Goal: Information Seeking & Learning: Learn about a topic

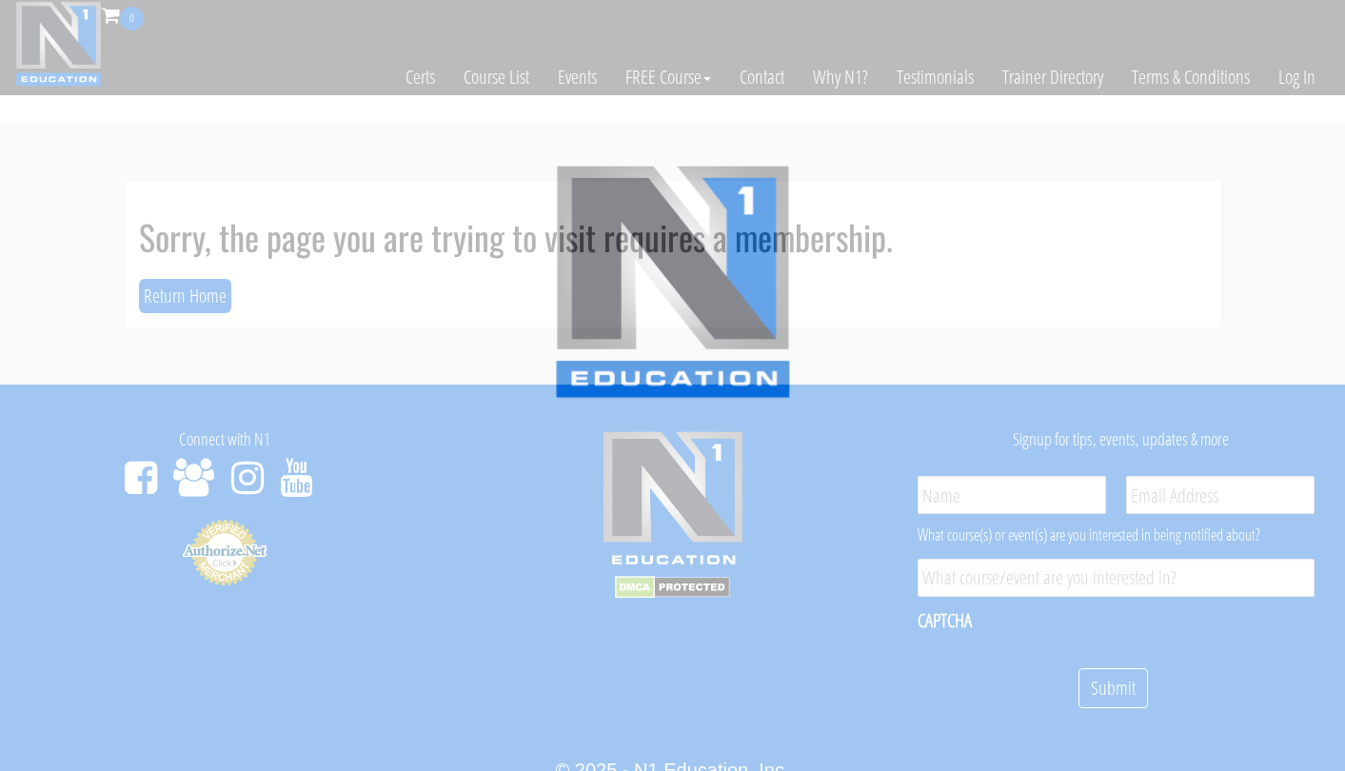
scroll to position [109, 0]
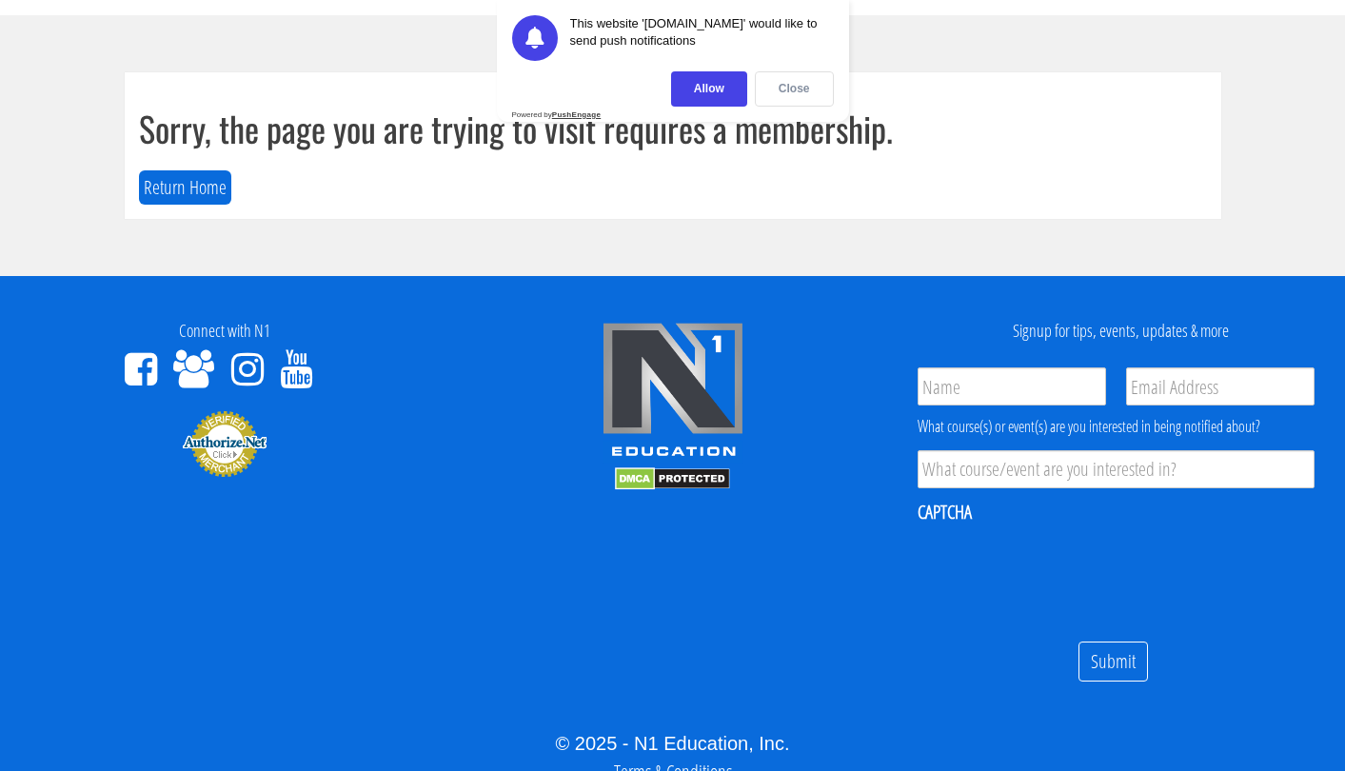
click at [787, 90] on div "Close" at bounding box center [794, 88] width 79 height 35
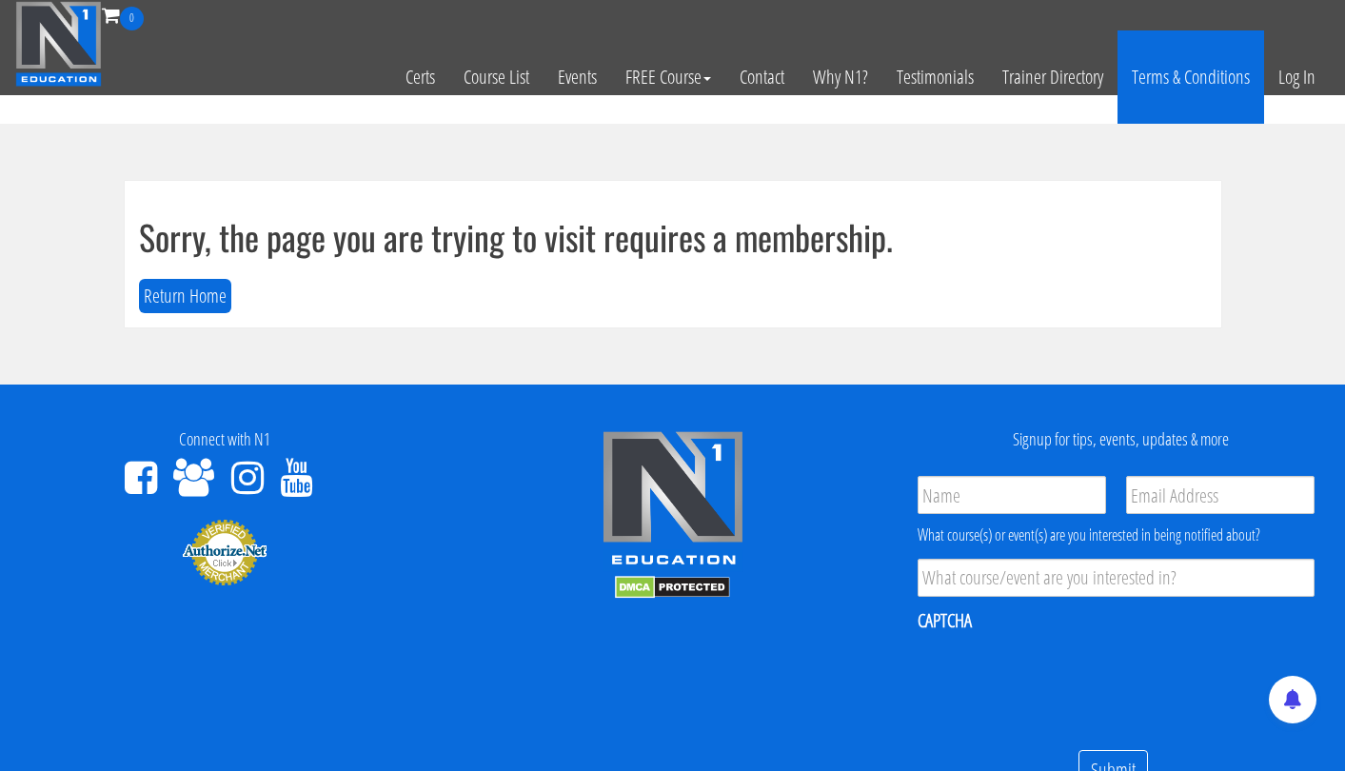
scroll to position [0, 0]
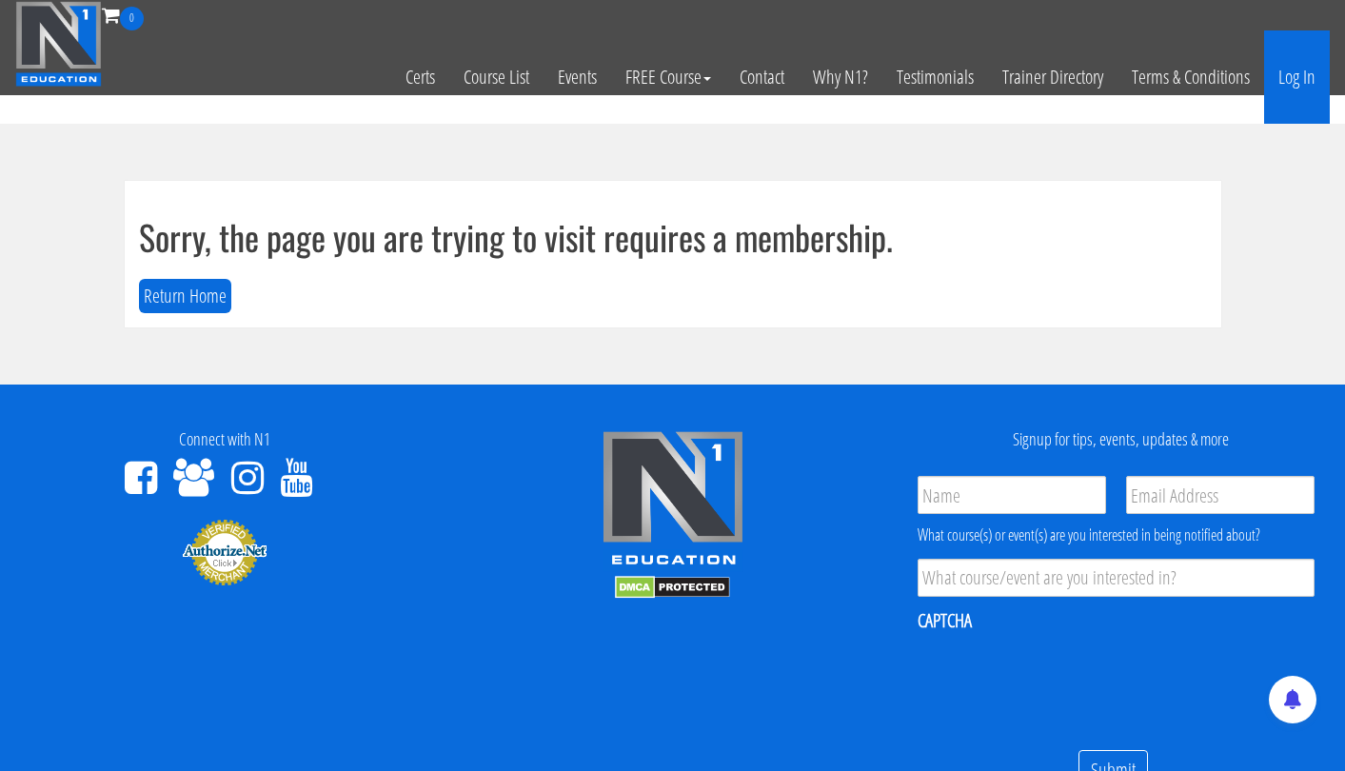
click at [1290, 80] on link "Log In" at bounding box center [1297, 76] width 66 height 93
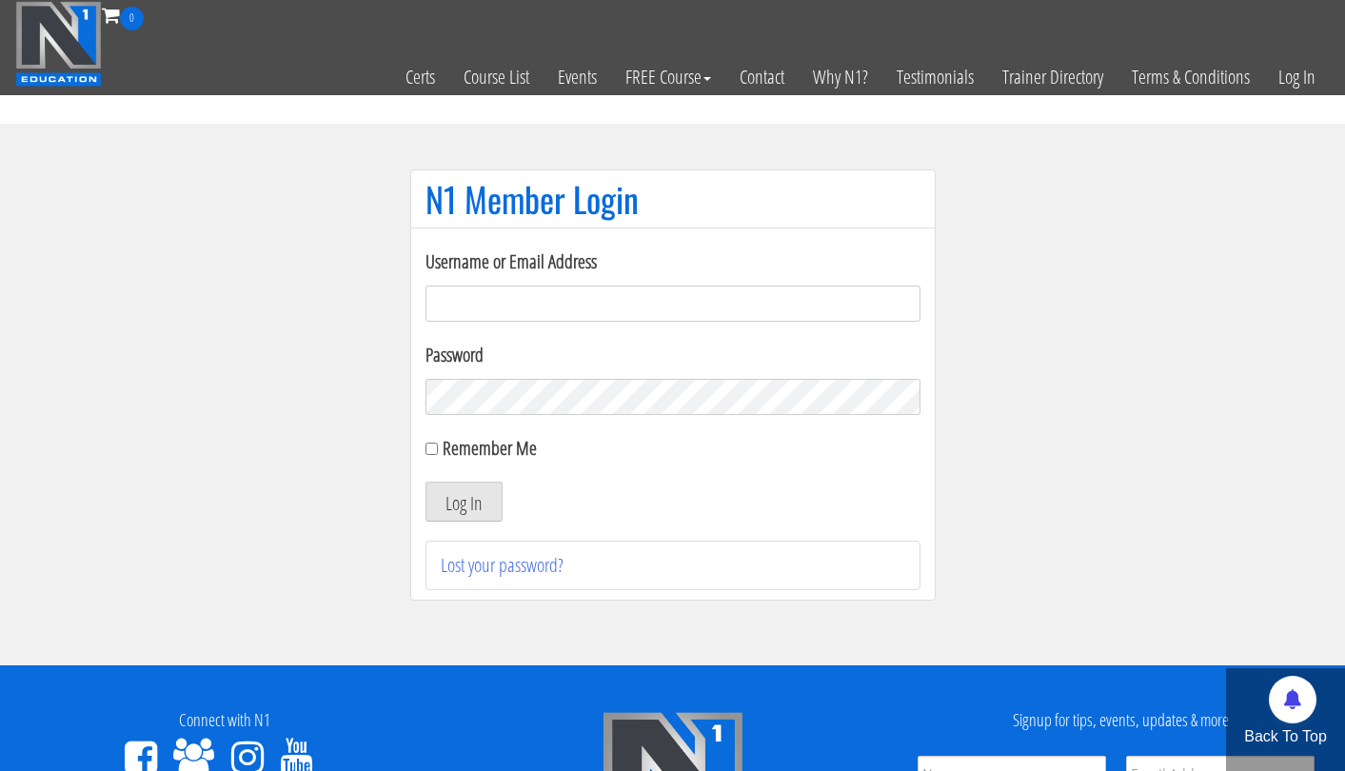
type input "tpweimar@me.com"
click at [463, 502] on button "Log In" at bounding box center [464, 502] width 77 height 40
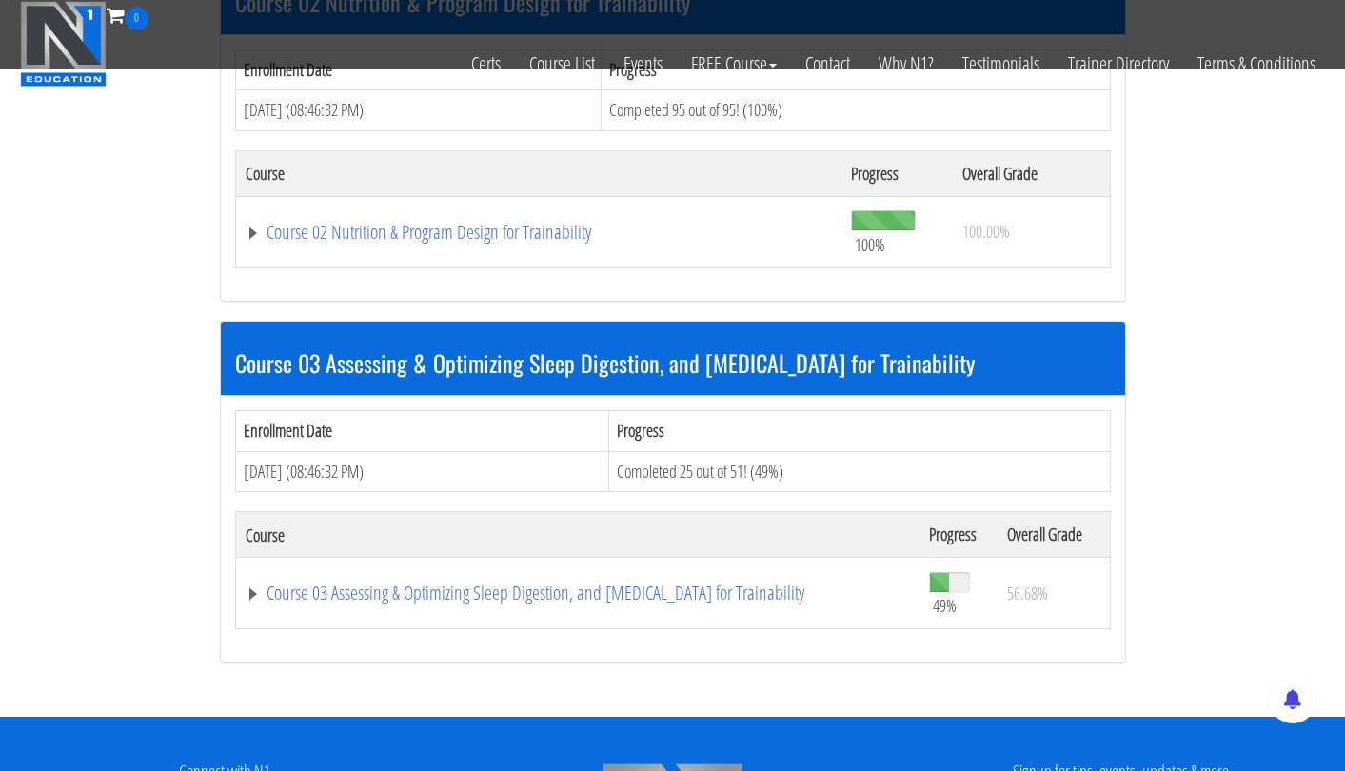
scroll to position [1030, 0]
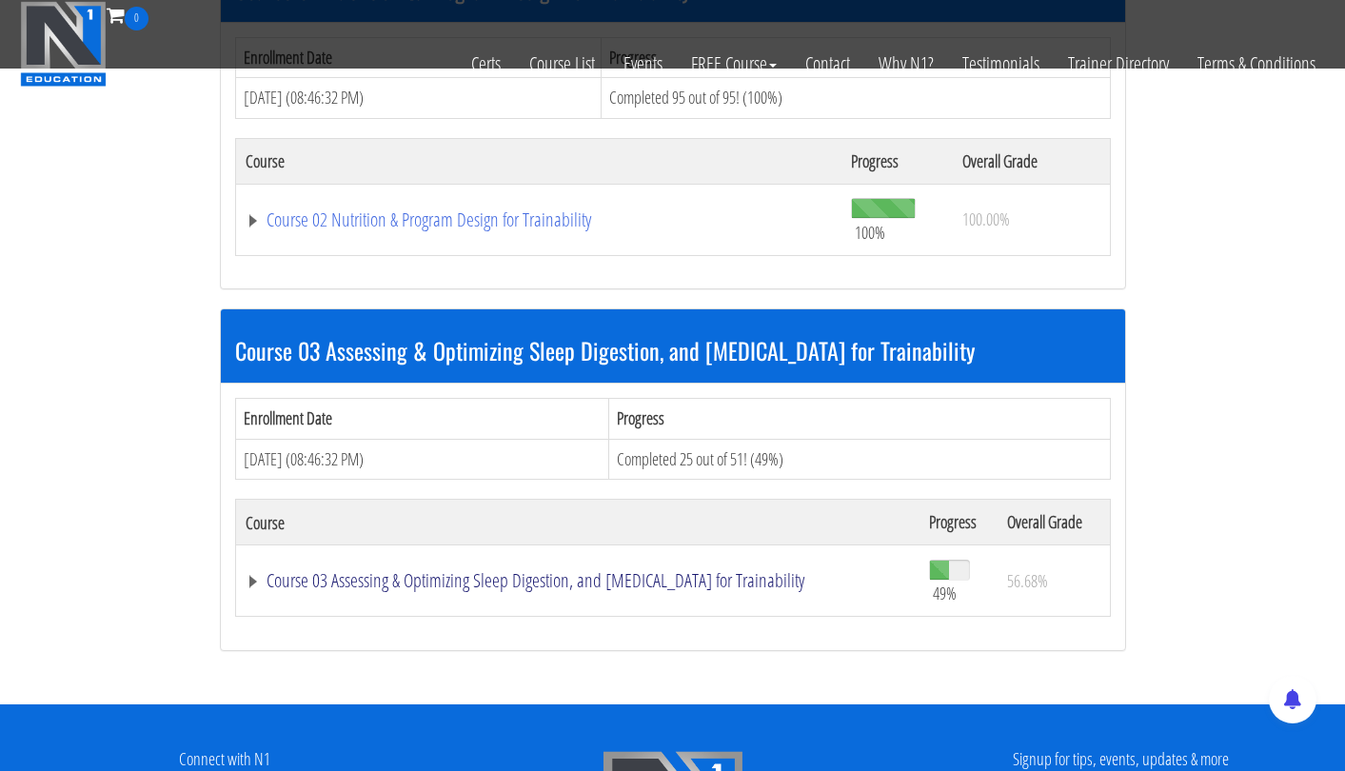
click at [570, 571] on link "Course 03 Assessing & Optimizing Sleep Digestion, and [MEDICAL_DATA] for Traina…" at bounding box center [578, 580] width 664 height 19
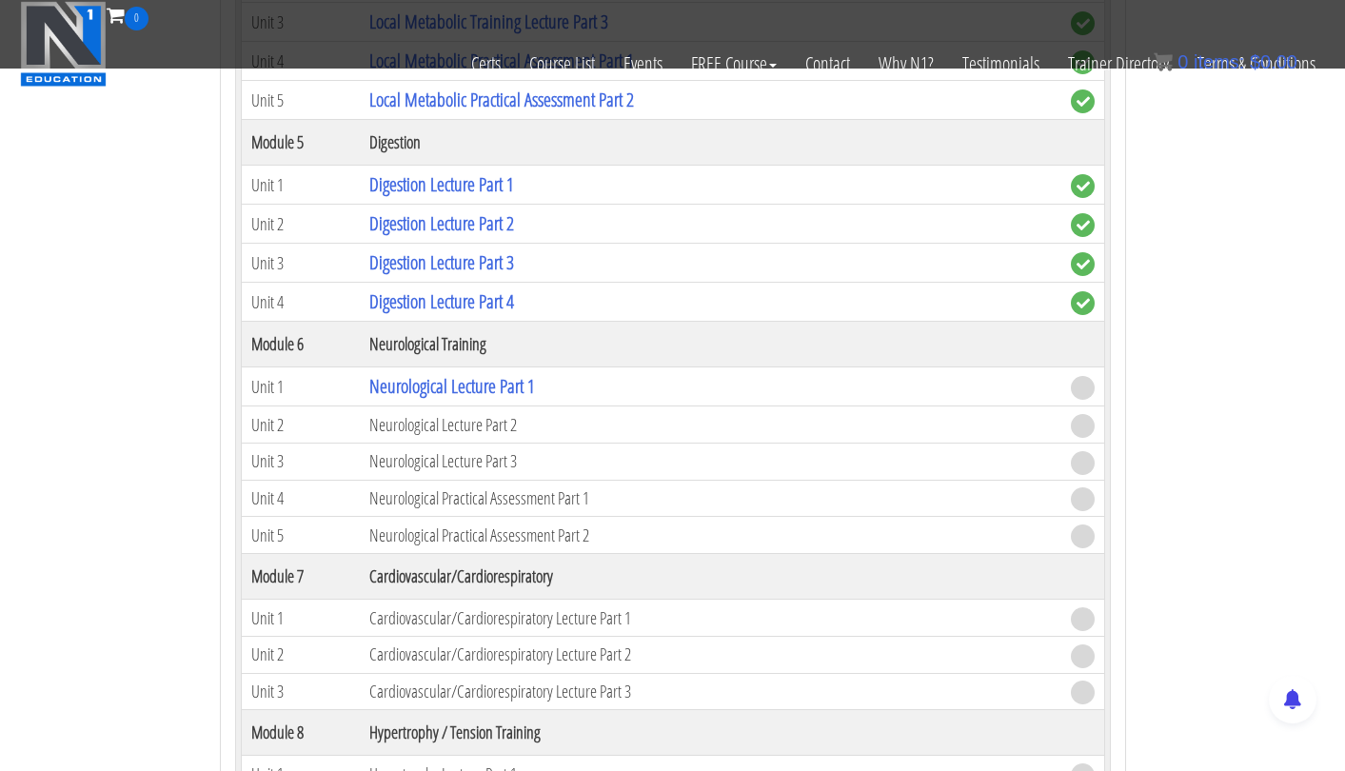
scroll to position [2547, 0]
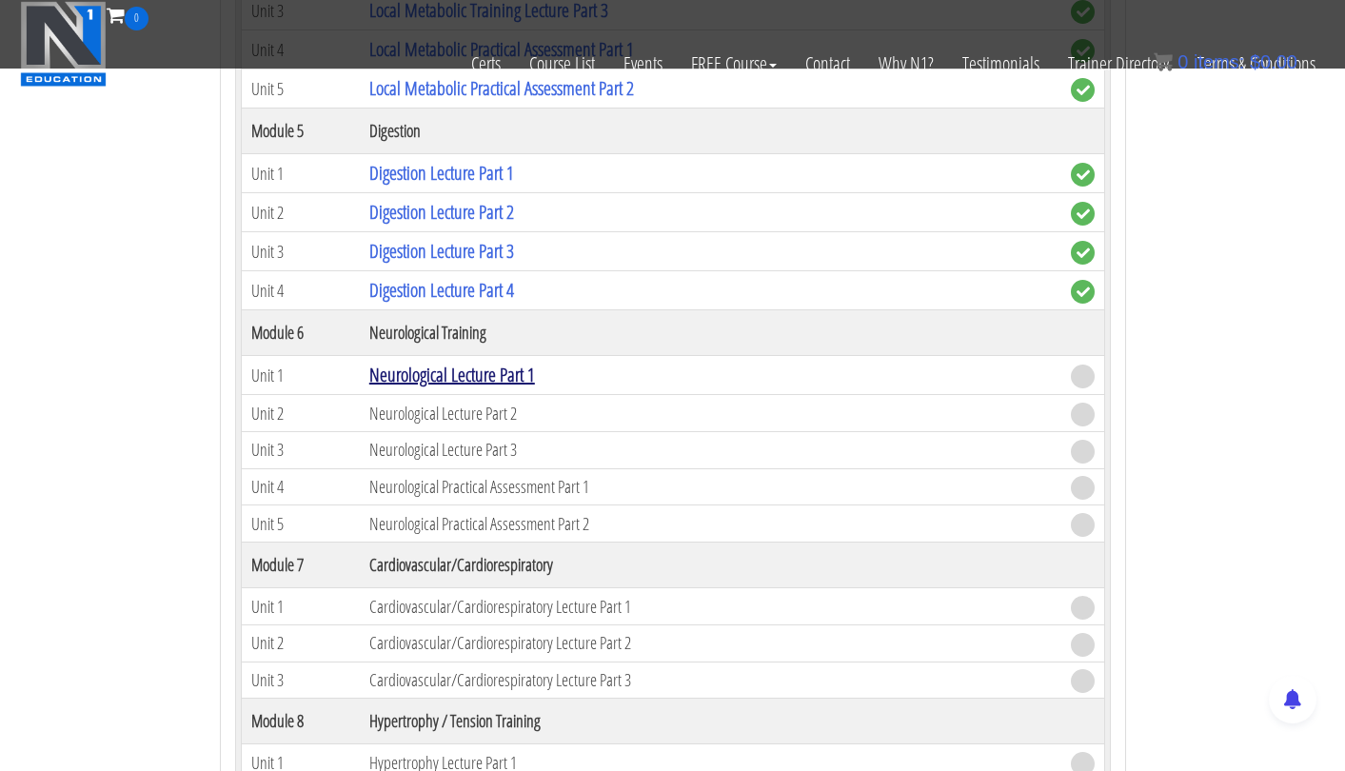
click at [527, 365] on link "Neurological Lecture Part 1" at bounding box center [452, 375] width 166 height 26
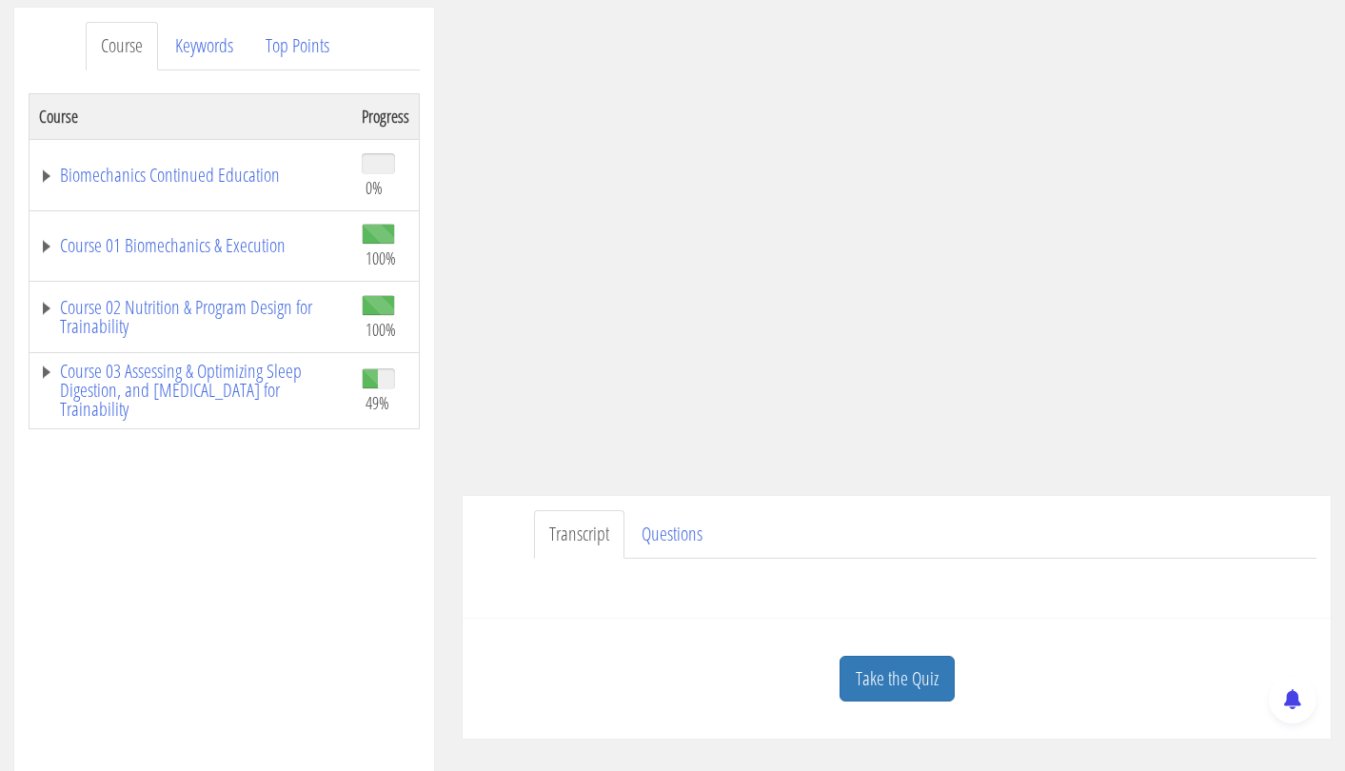
scroll to position [246, 0]
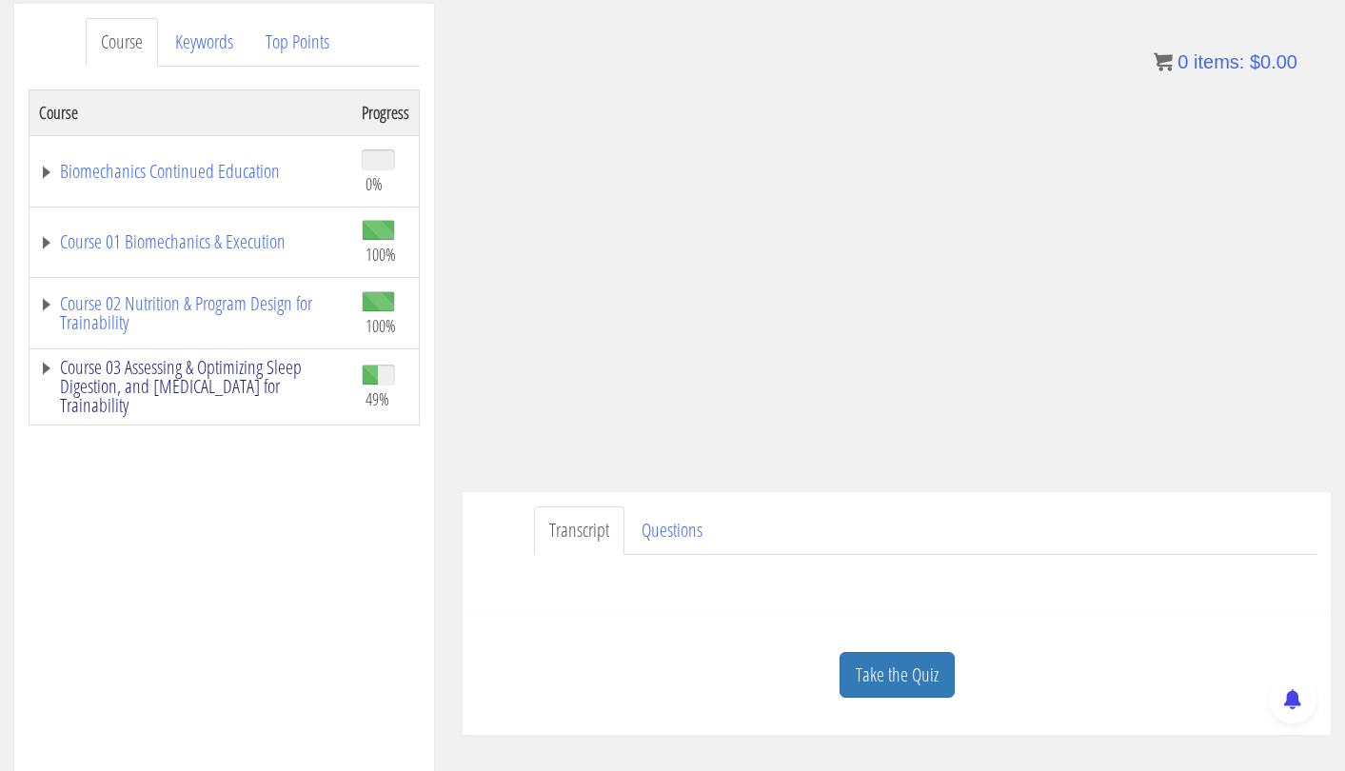
click at [270, 376] on link "Course 03 Assessing & Optimizing Sleep Digestion, and [MEDICAL_DATA] for Traina…" at bounding box center [191, 386] width 304 height 57
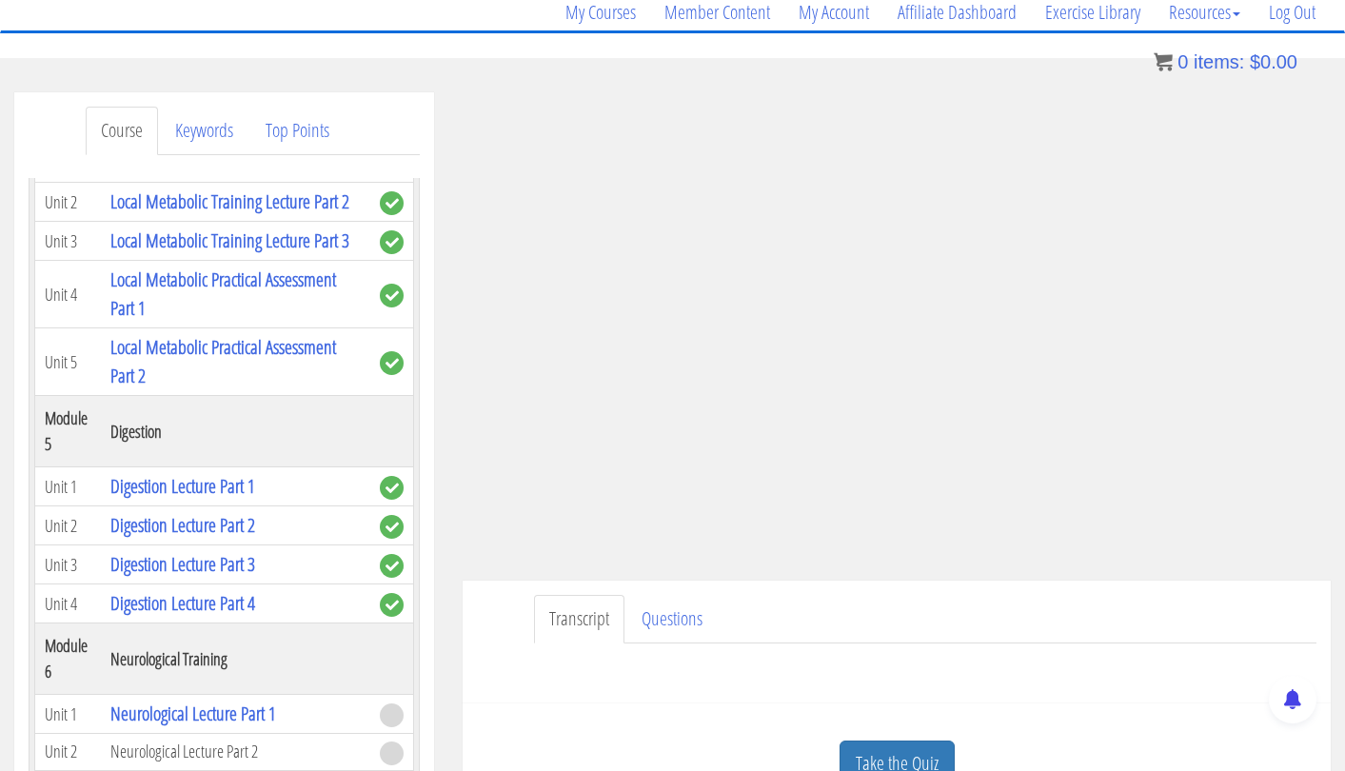
scroll to position [164, 0]
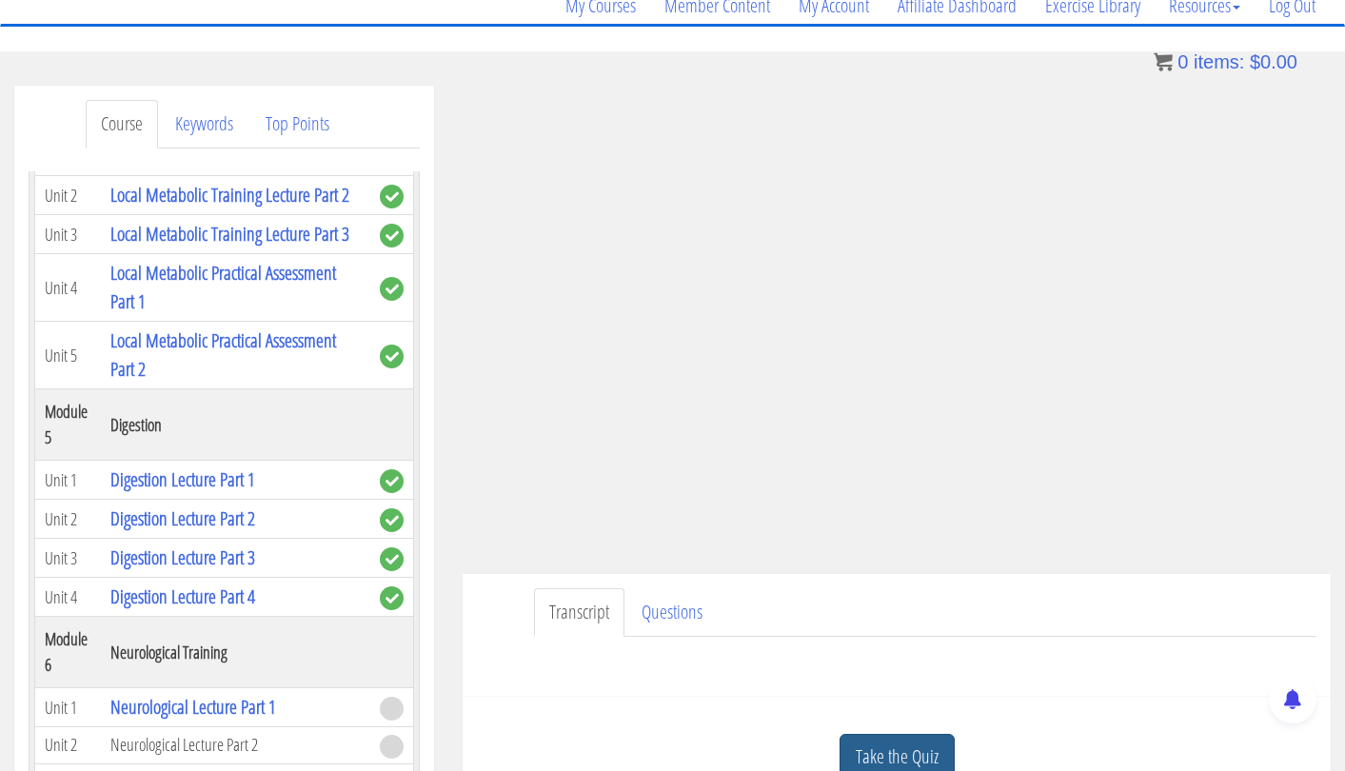
click at [923, 744] on link "Take the Quiz" at bounding box center [897, 757] width 115 height 47
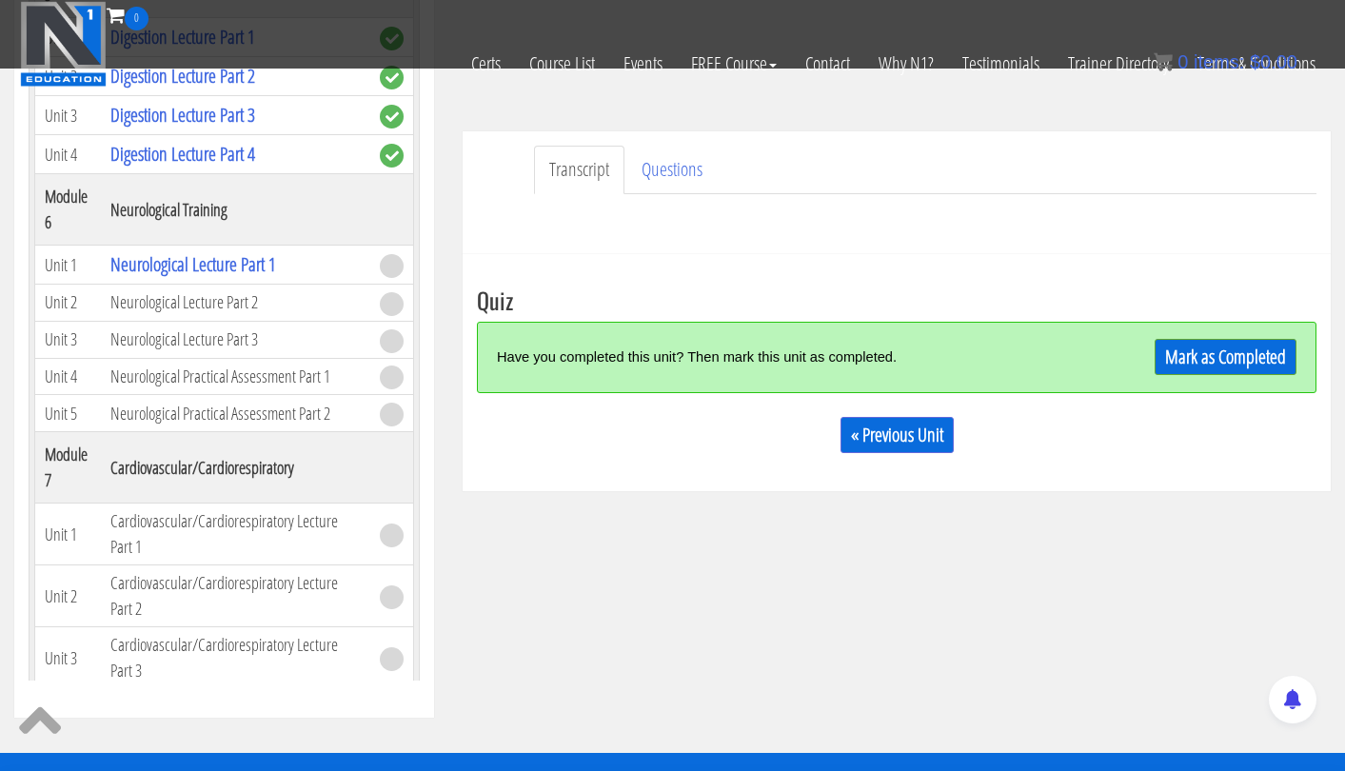
scroll to position [487, 0]
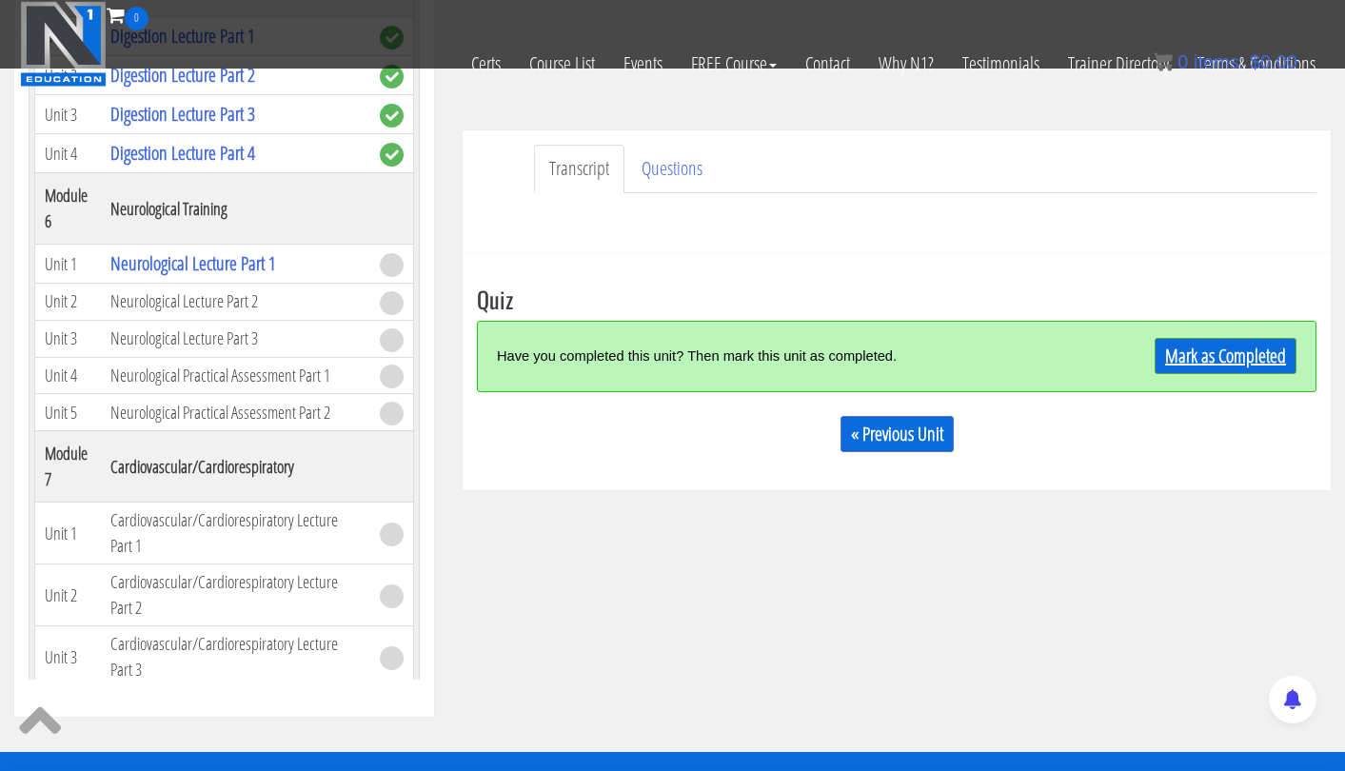
click at [1187, 359] on link "Mark as Completed" at bounding box center [1226, 356] width 142 height 36
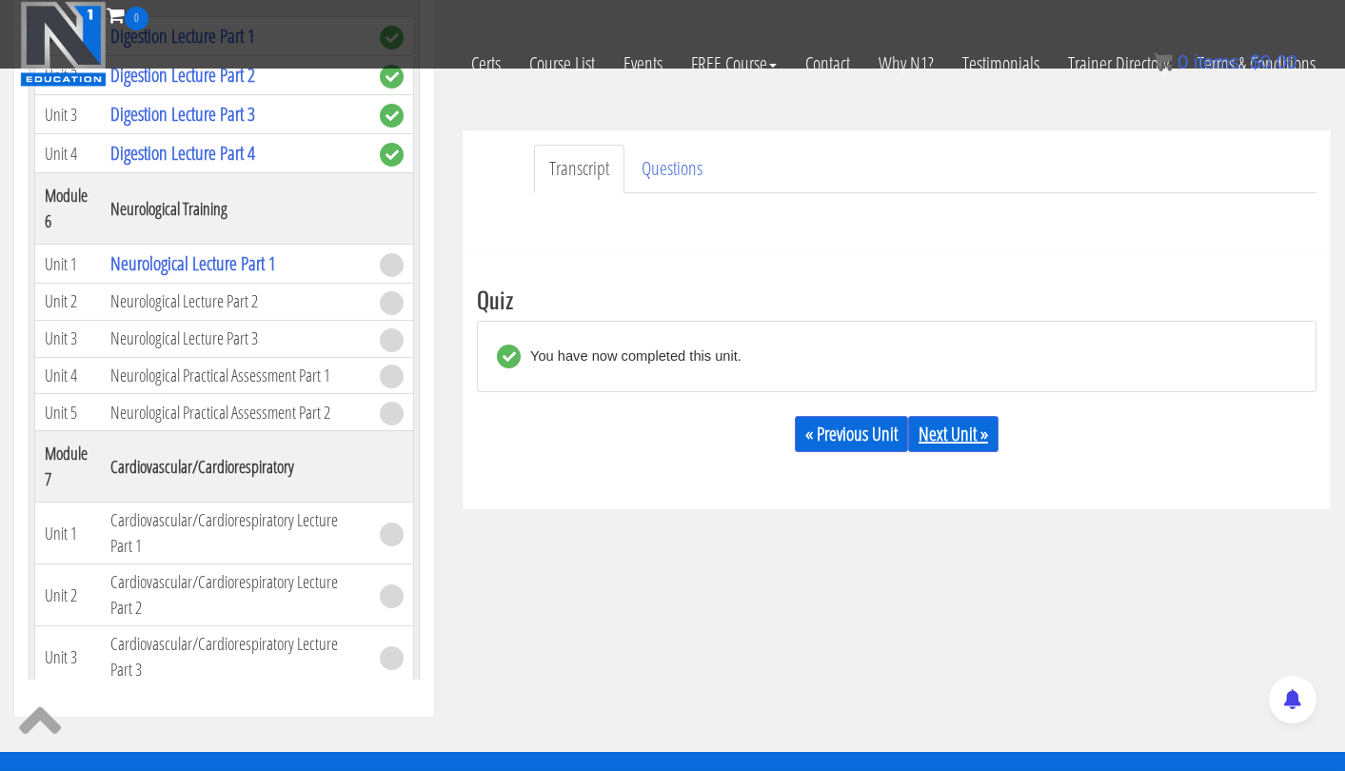
click at [957, 427] on link "Next Unit »" at bounding box center [953, 434] width 90 height 36
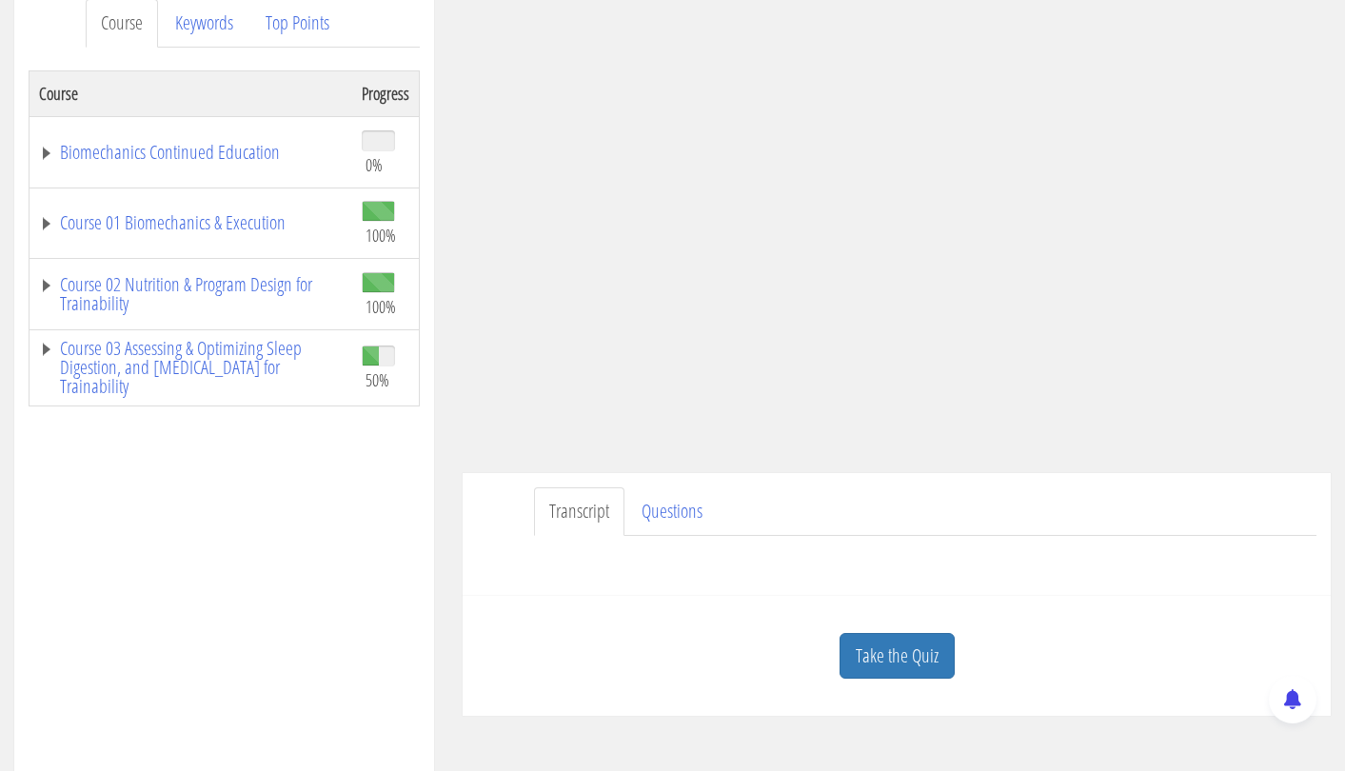
scroll to position [268, 0]
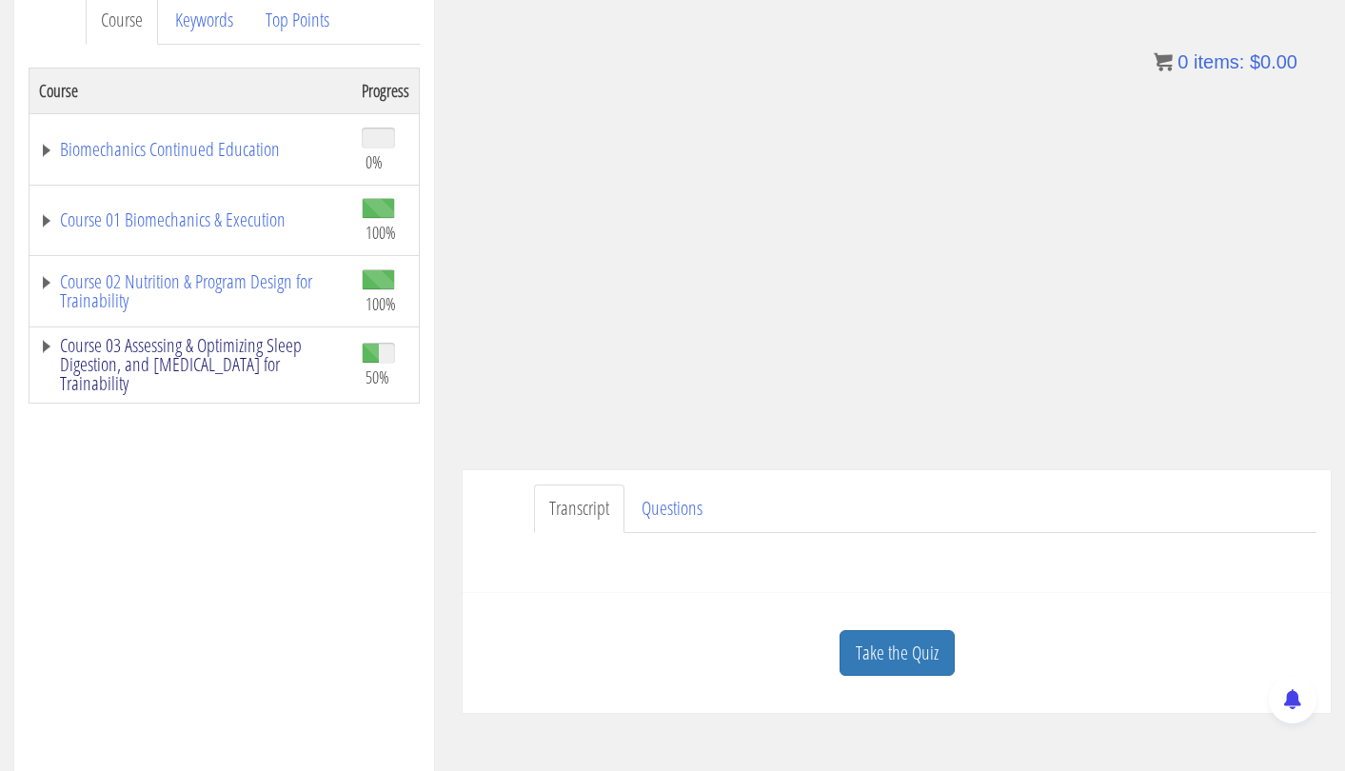
click at [233, 355] on link "Course 03 Assessing & Optimizing Sleep Digestion, and [MEDICAL_DATA] for Traina…" at bounding box center [191, 364] width 304 height 57
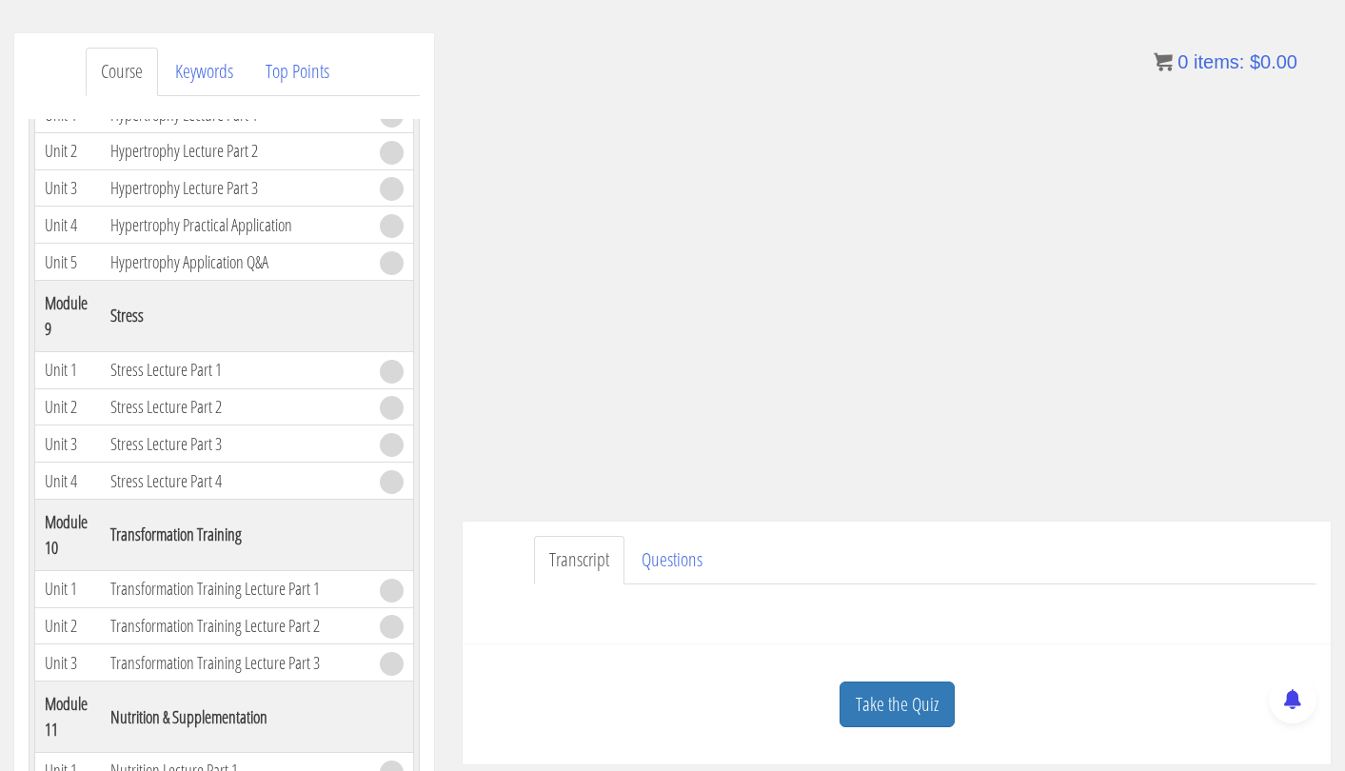
scroll to position [271, 0]
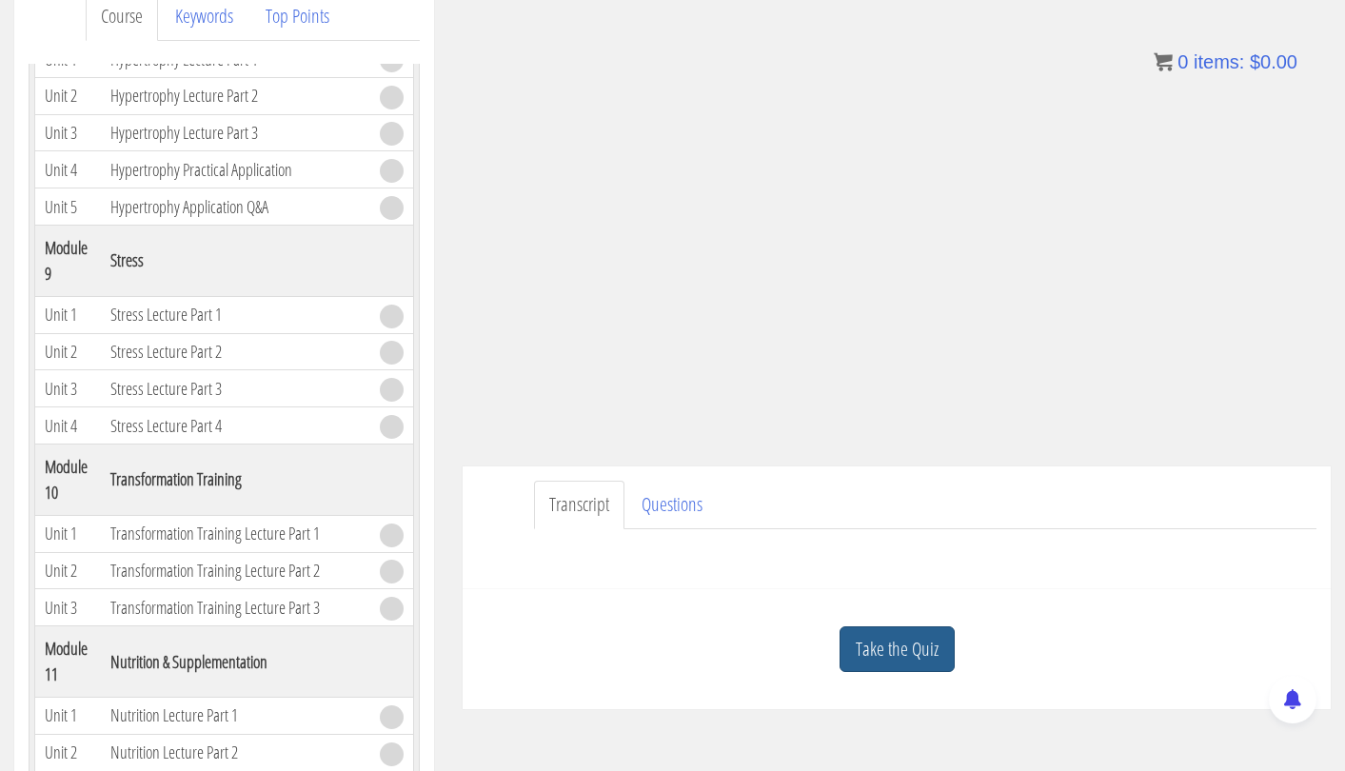
click at [907, 636] on link "Take the Quiz" at bounding box center [897, 649] width 115 height 47
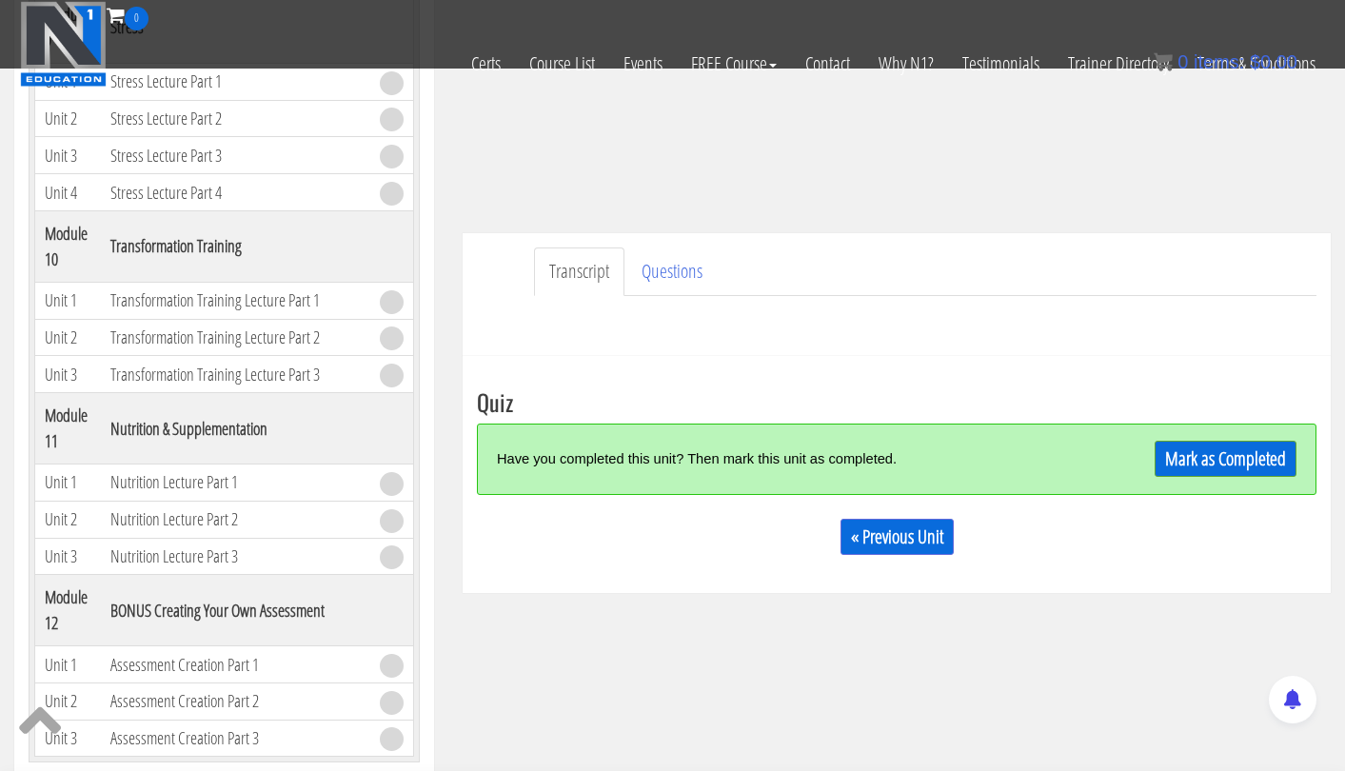
scroll to position [408, 0]
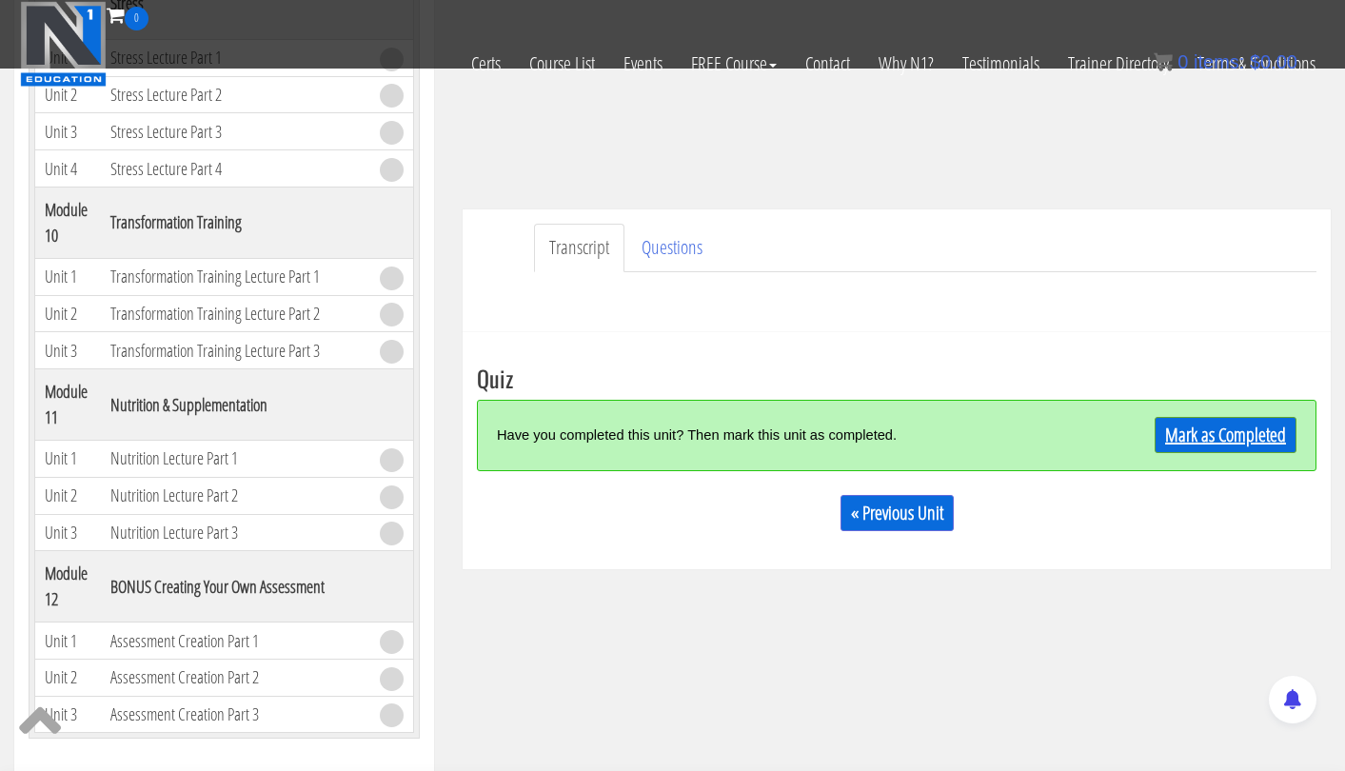
click at [1175, 437] on link "Mark as Completed" at bounding box center [1226, 435] width 142 height 36
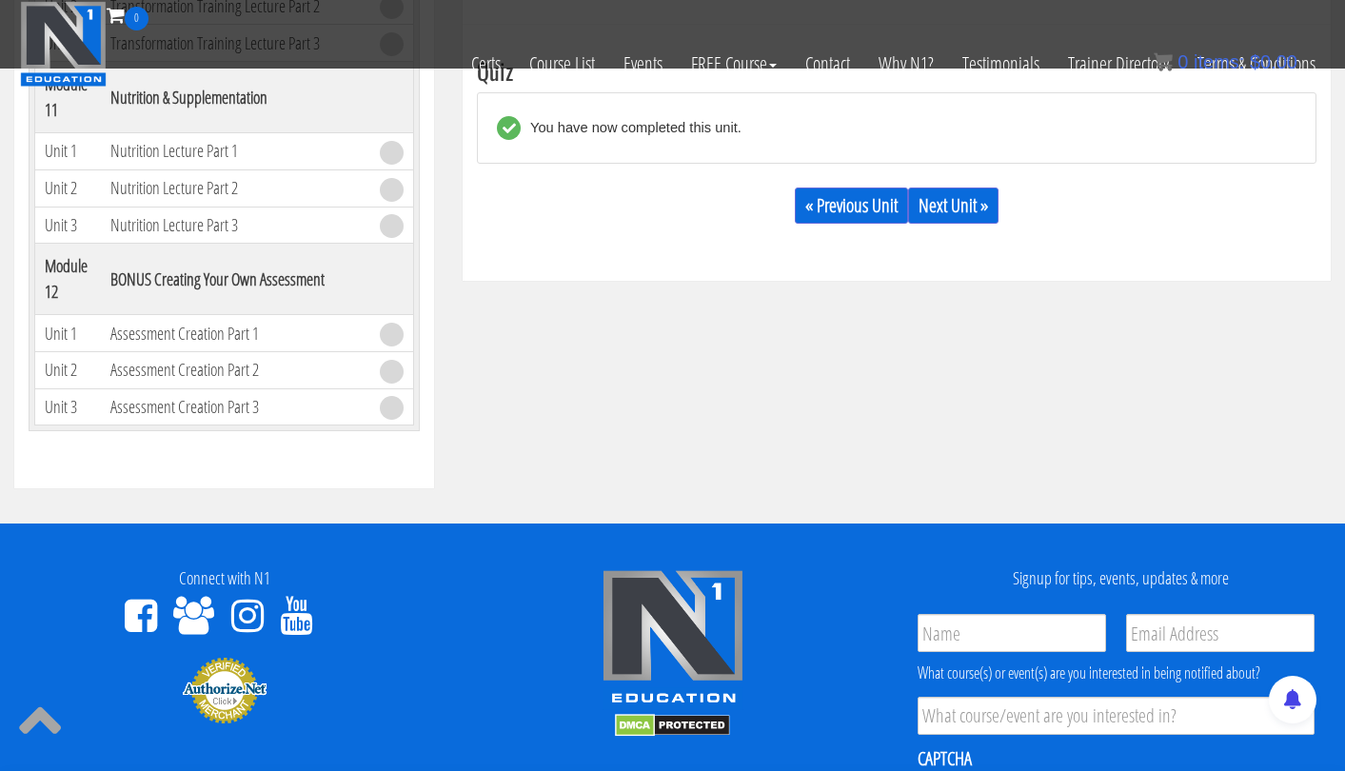
scroll to position [719, 0]
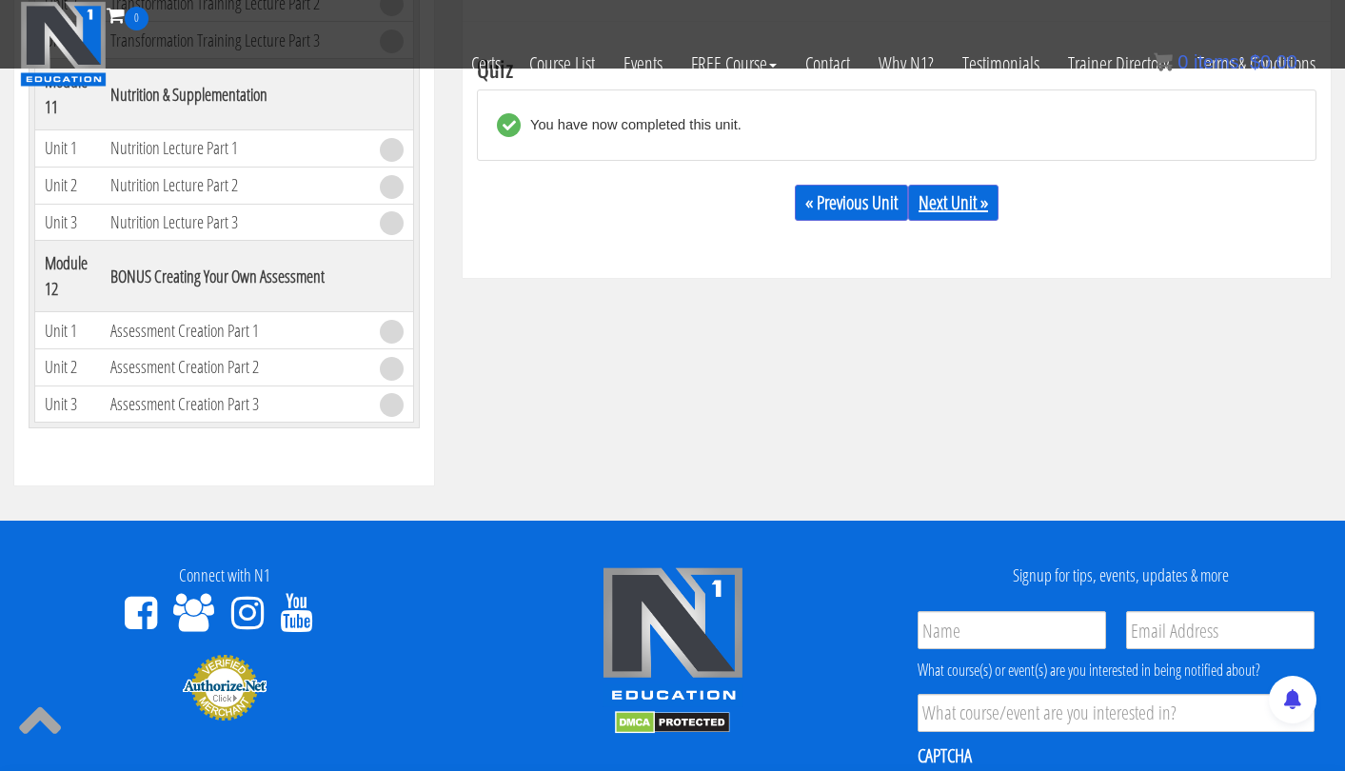
click at [979, 196] on link "Next Unit »" at bounding box center [953, 203] width 90 height 36
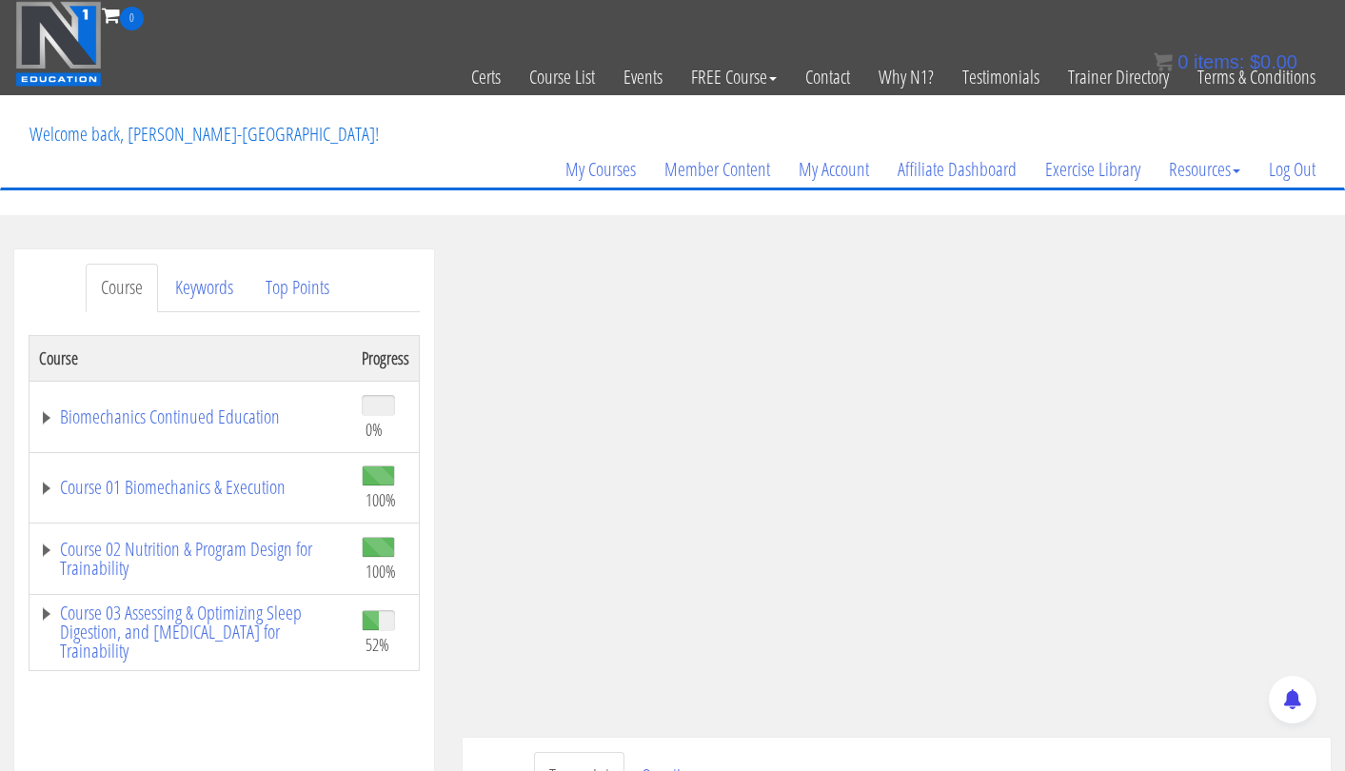
click at [352, 481] on td "100%" at bounding box center [386, 487] width 68 height 71
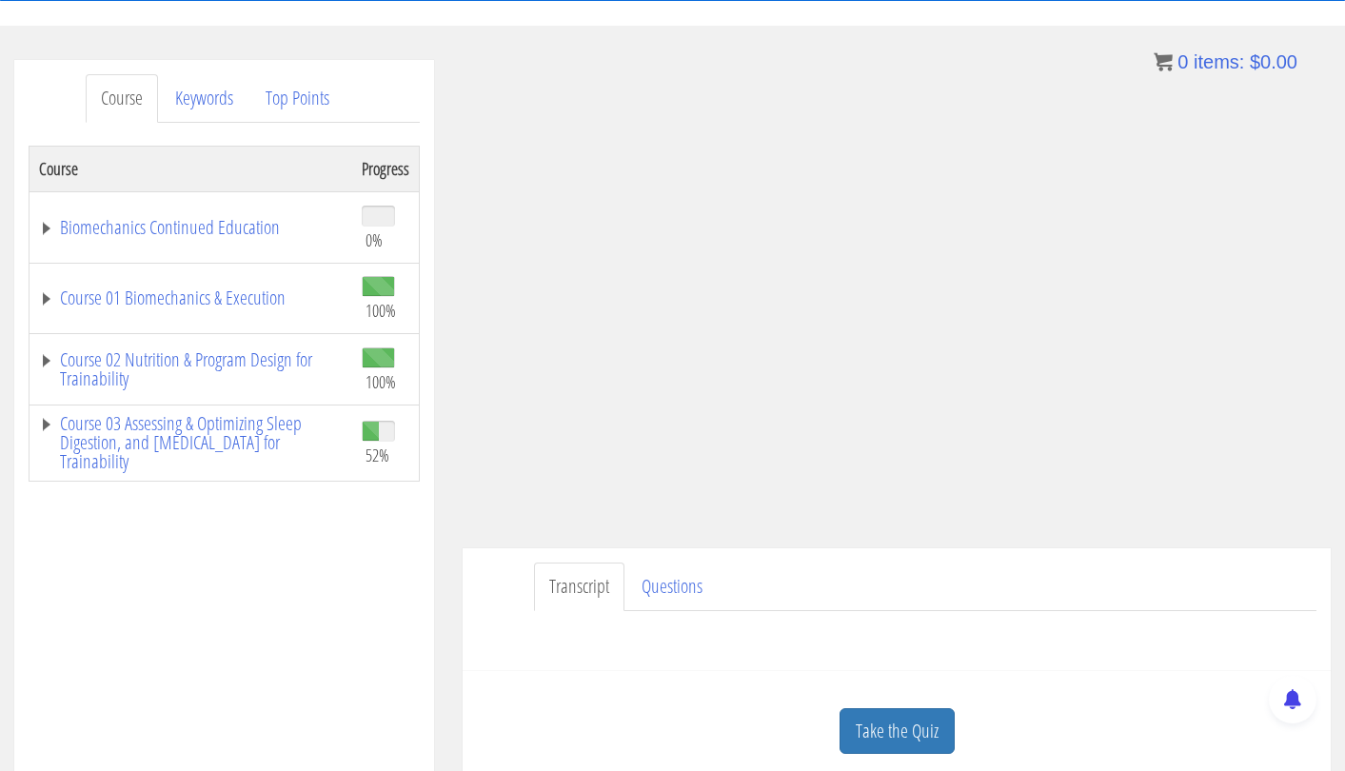
scroll to position [281, 0]
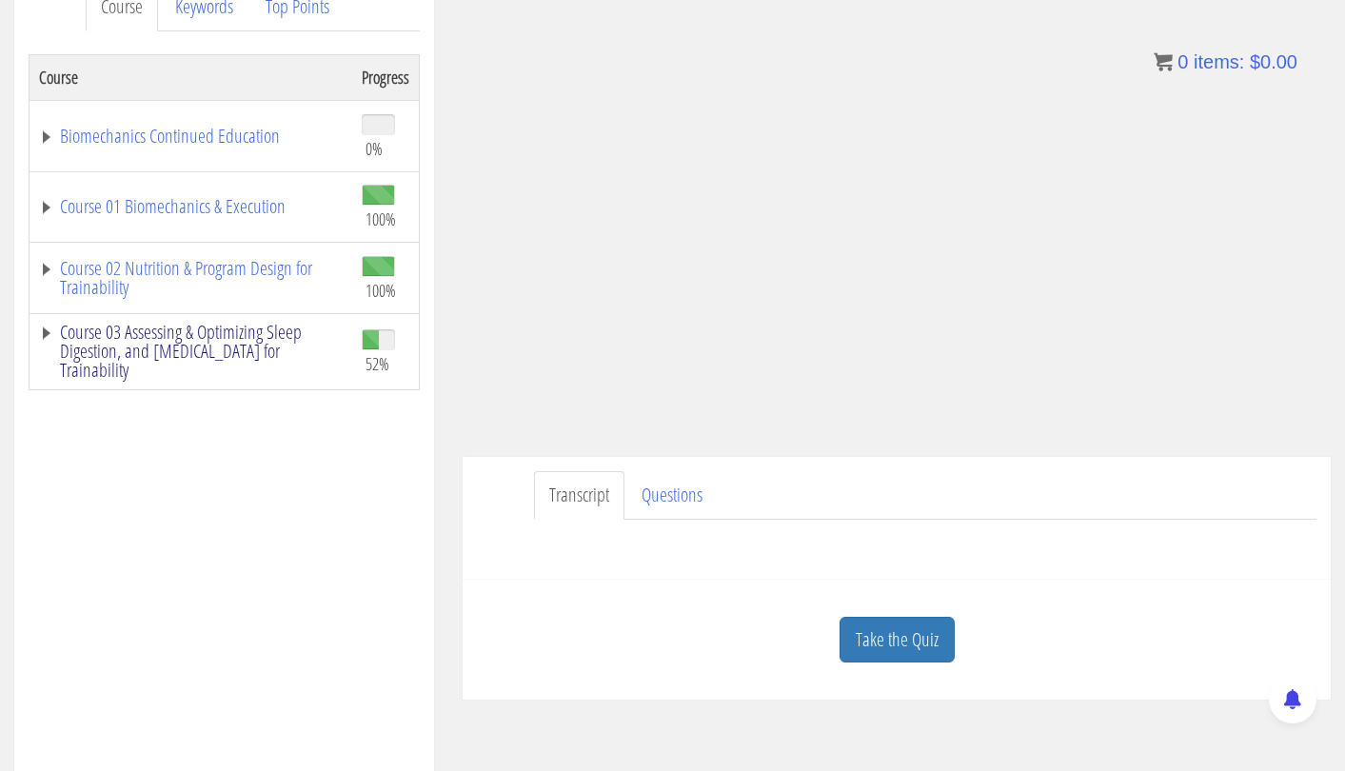
click at [255, 337] on link "Course 03 Assessing & Optimizing Sleep Digestion, and [MEDICAL_DATA] for Traina…" at bounding box center [191, 351] width 304 height 57
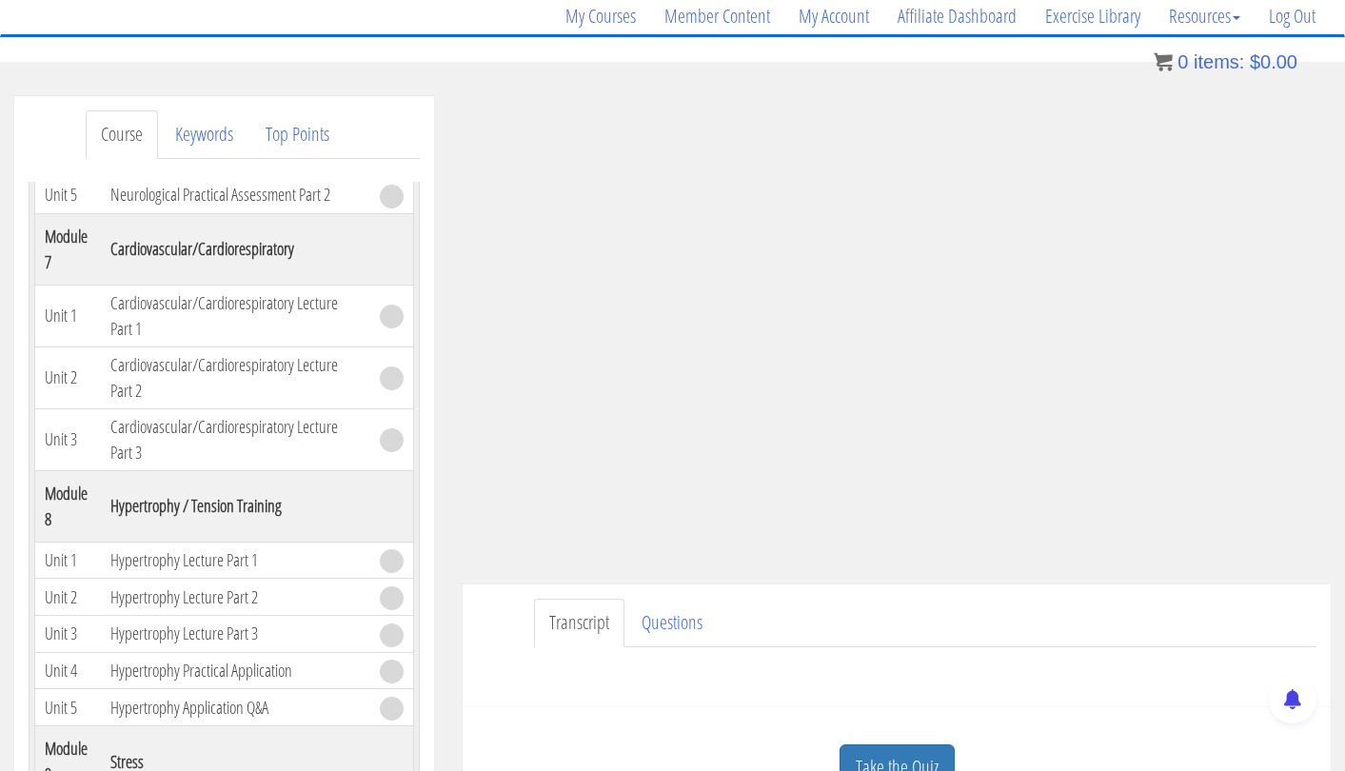
scroll to position [2060, 0]
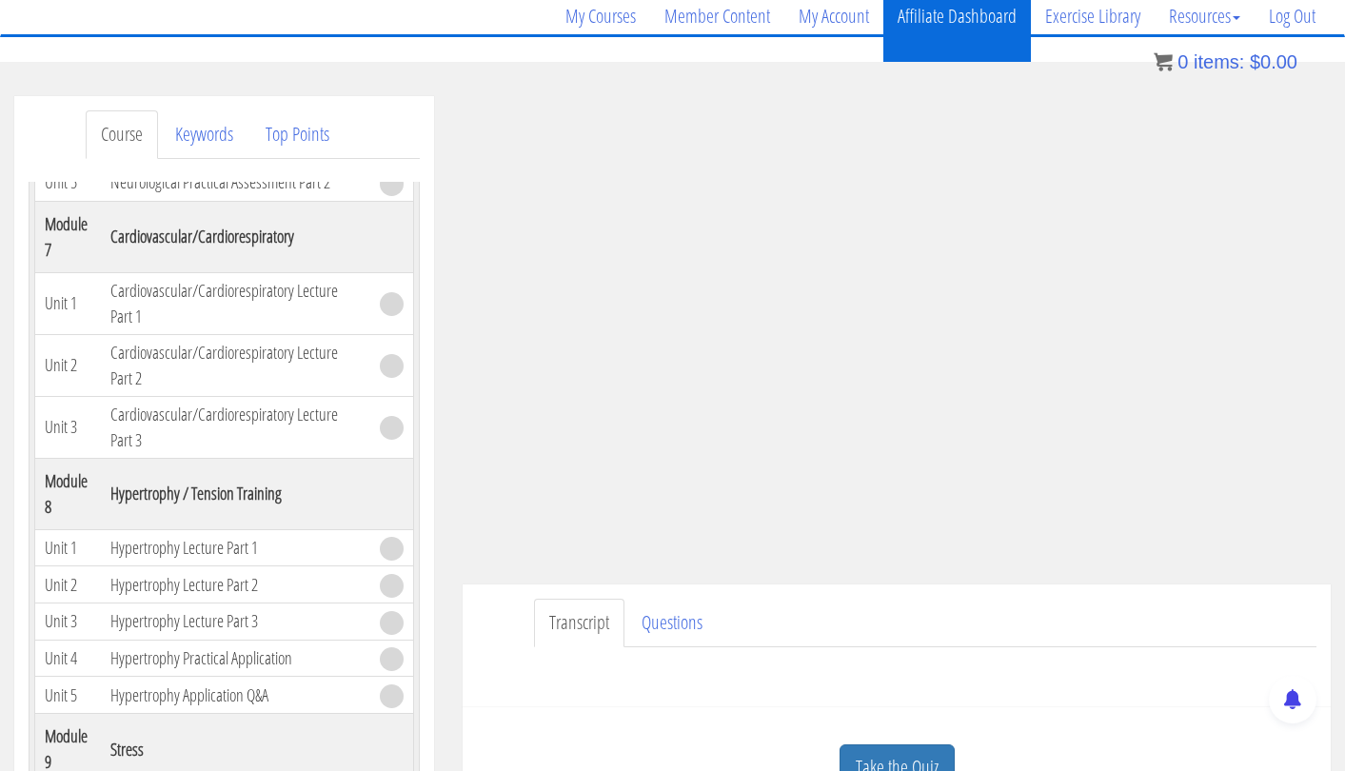
click at [1137, 635] on ul "Transcript Questions" at bounding box center [925, 623] width 783 height 49
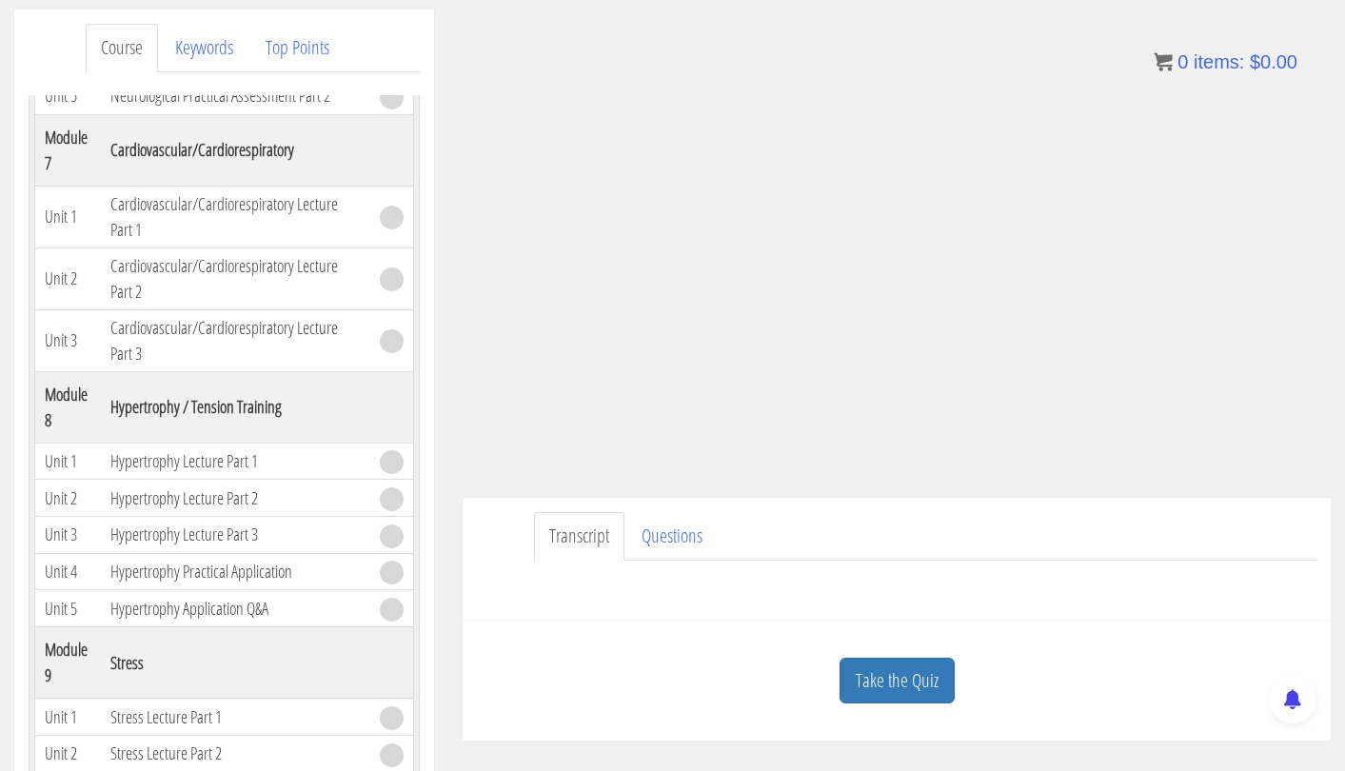
scroll to position [245, 0]
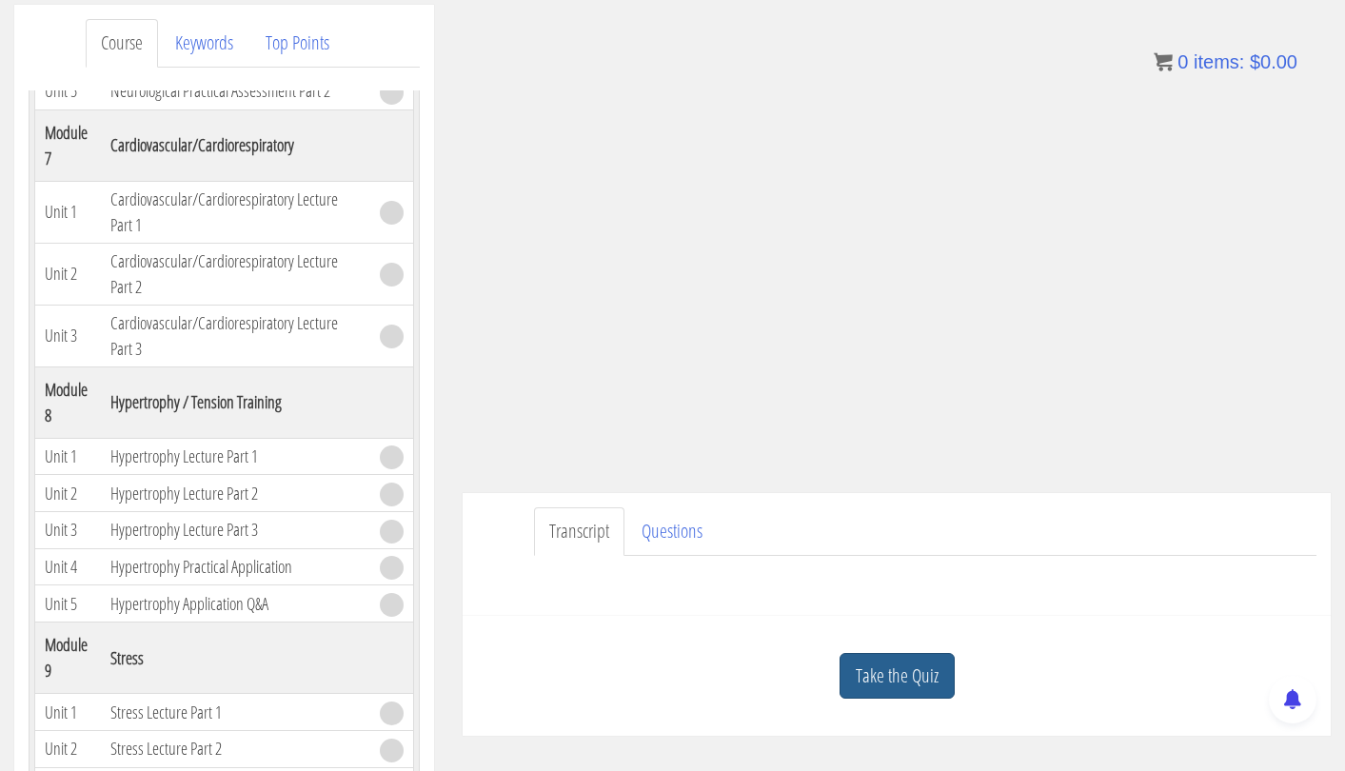
click at [924, 664] on link "Take the Quiz" at bounding box center [897, 676] width 115 height 47
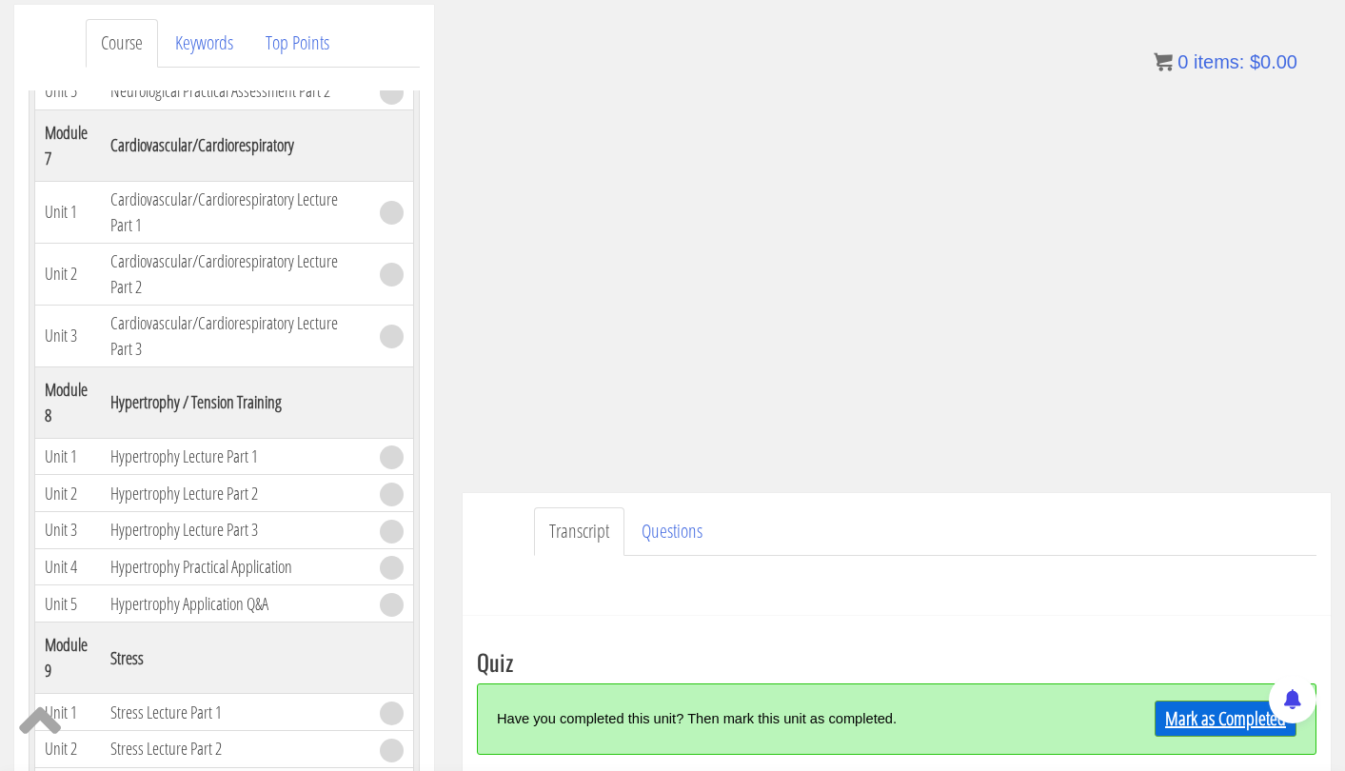
click at [1210, 722] on link "Mark as Completed" at bounding box center [1226, 719] width 142 height 36
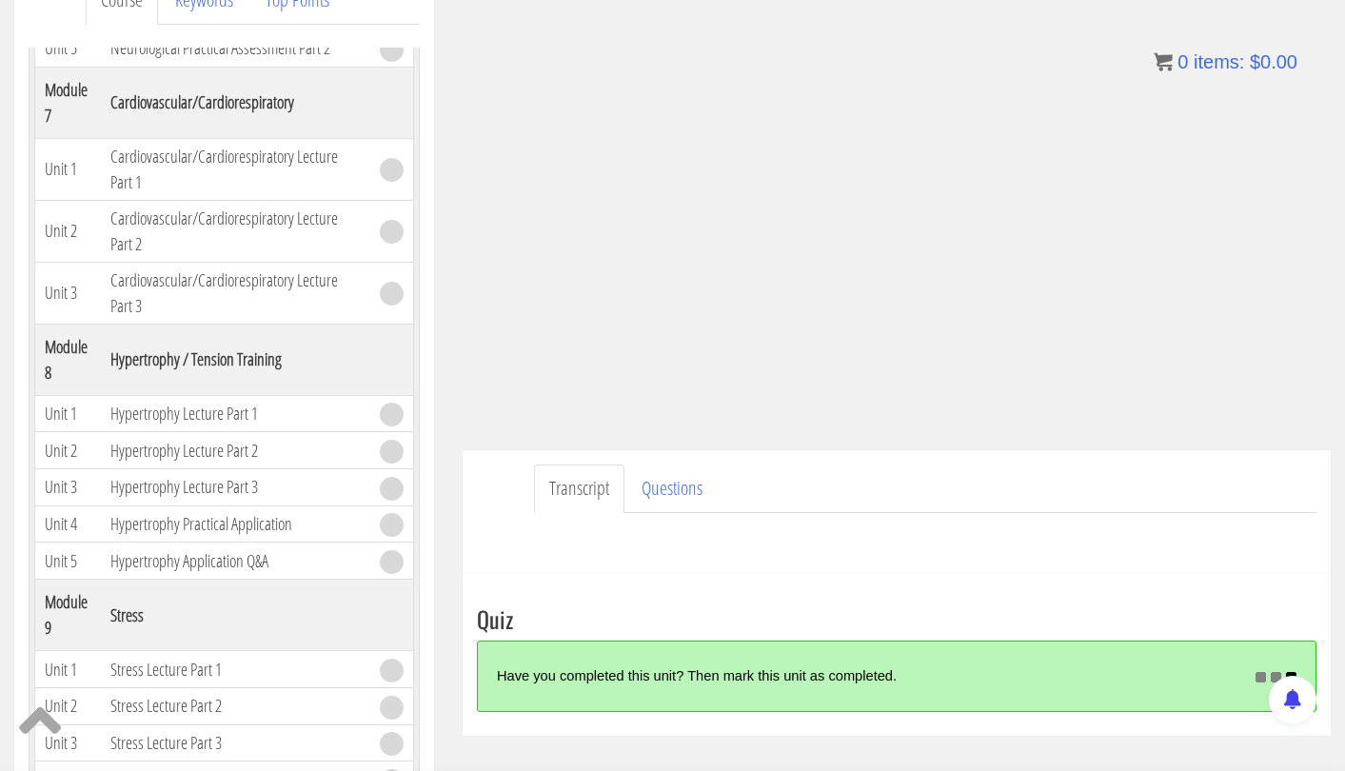
scroll to position [295, 0]
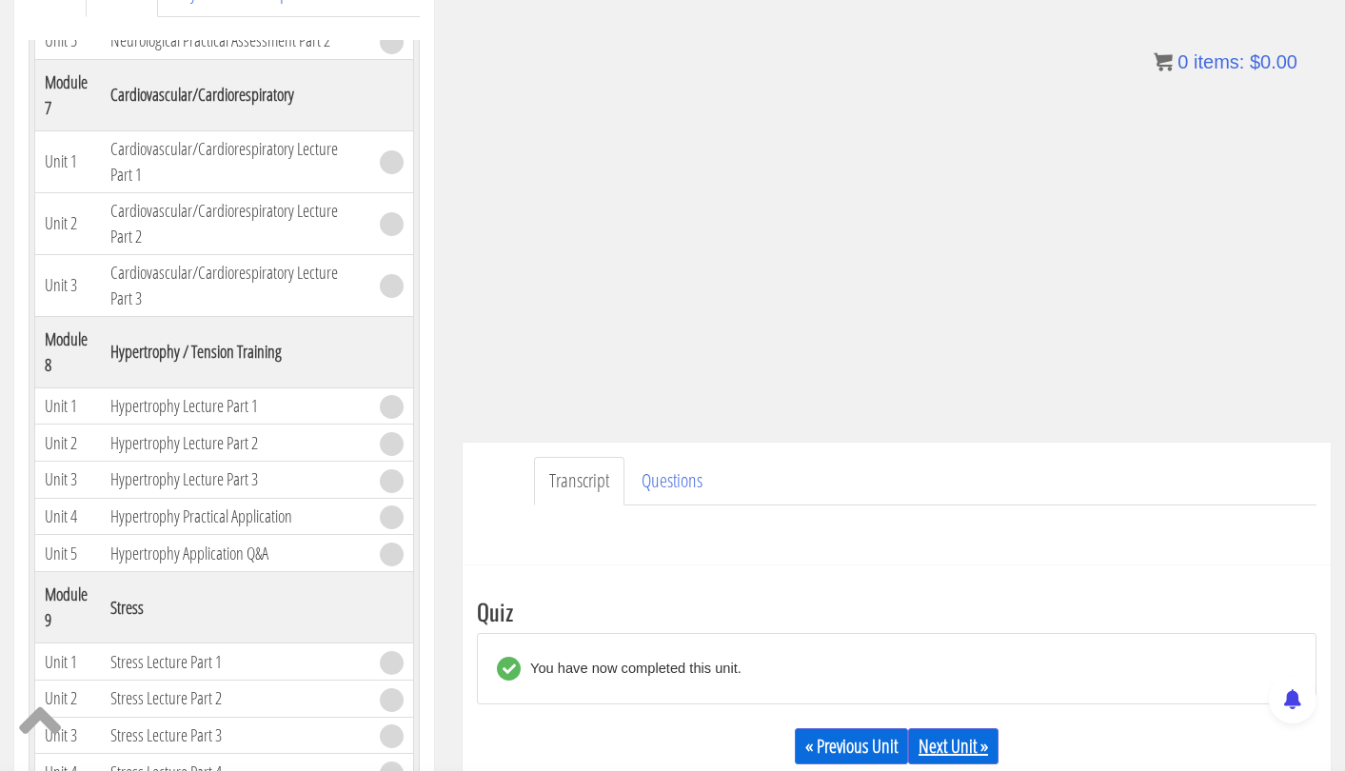
click at [951, 739] on link "Next Unit »" at bounding box center [953, 746] width 90 height 36
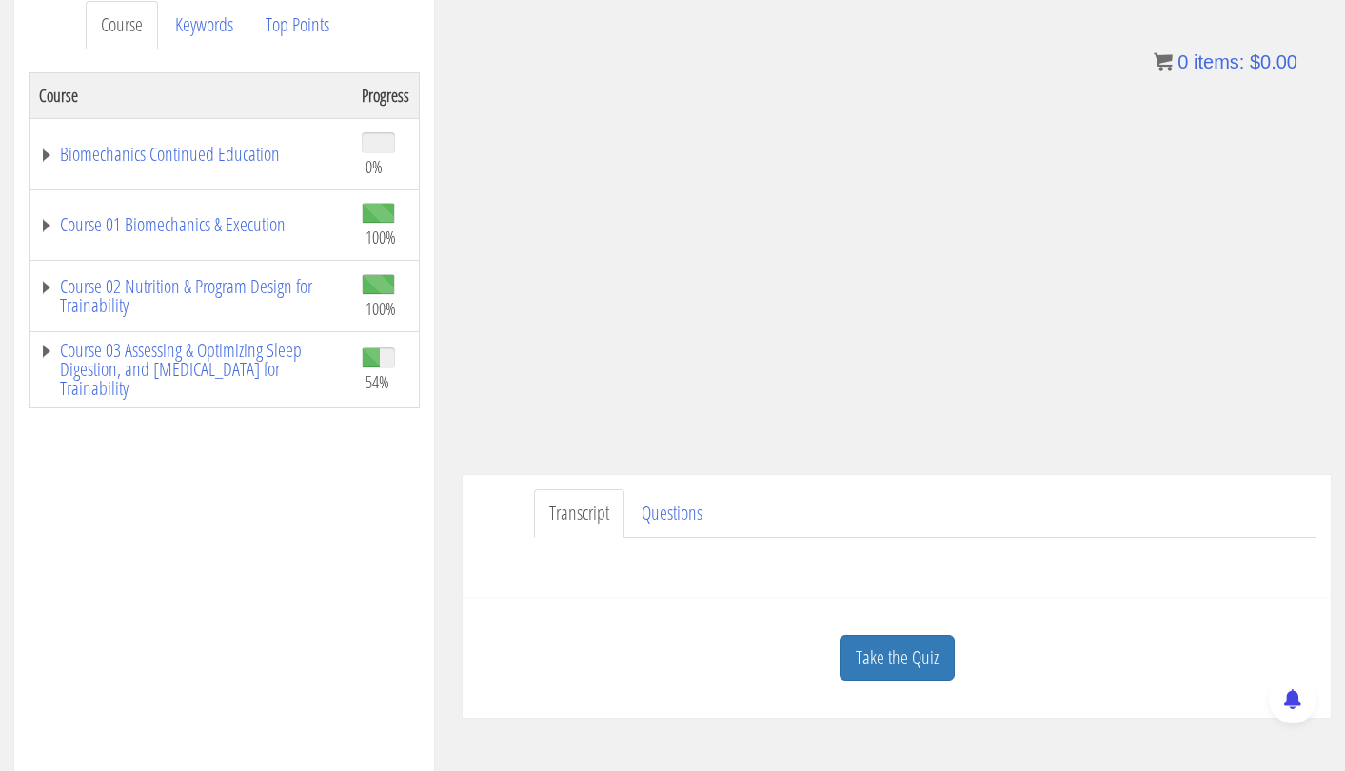
scroll to position [310, 0]
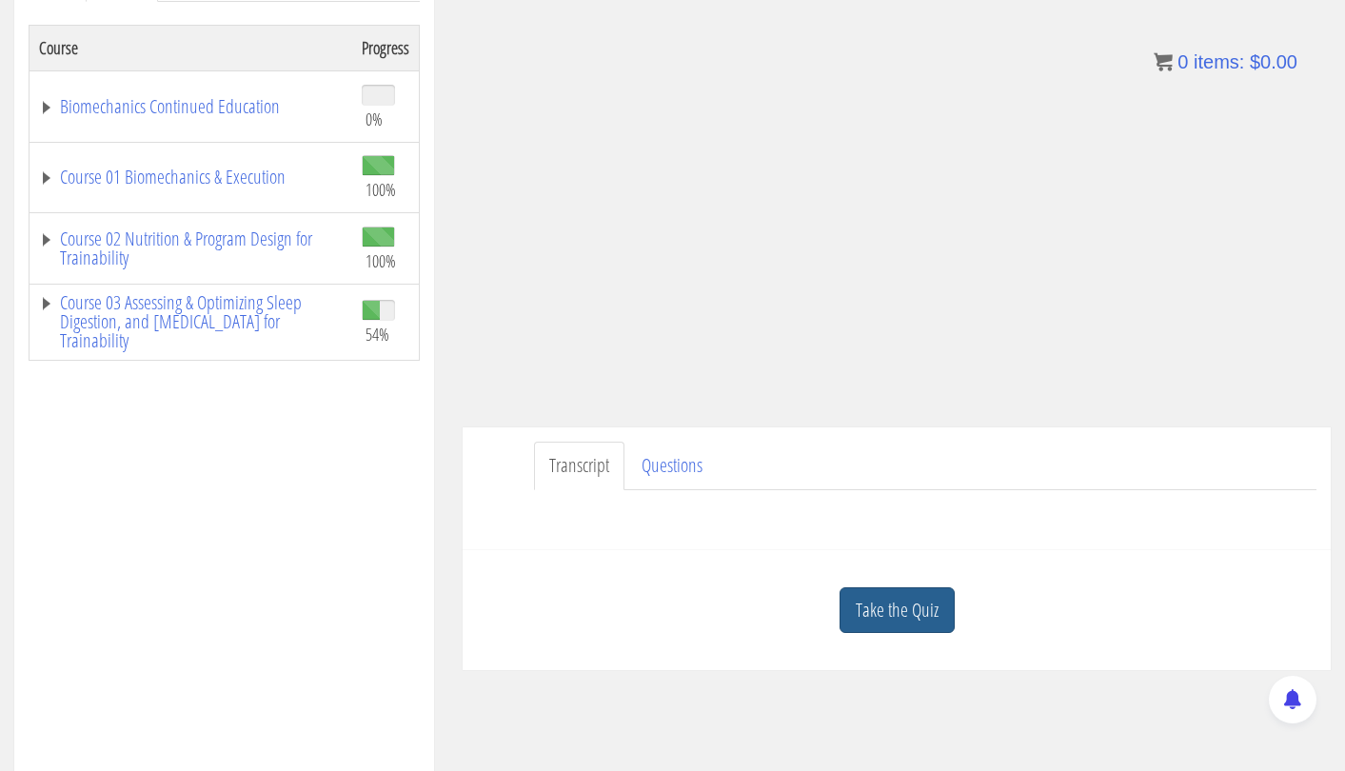
click at [889, 615] on link "Take the Quiz" at bounding box center [897, 610] width 115 height 47
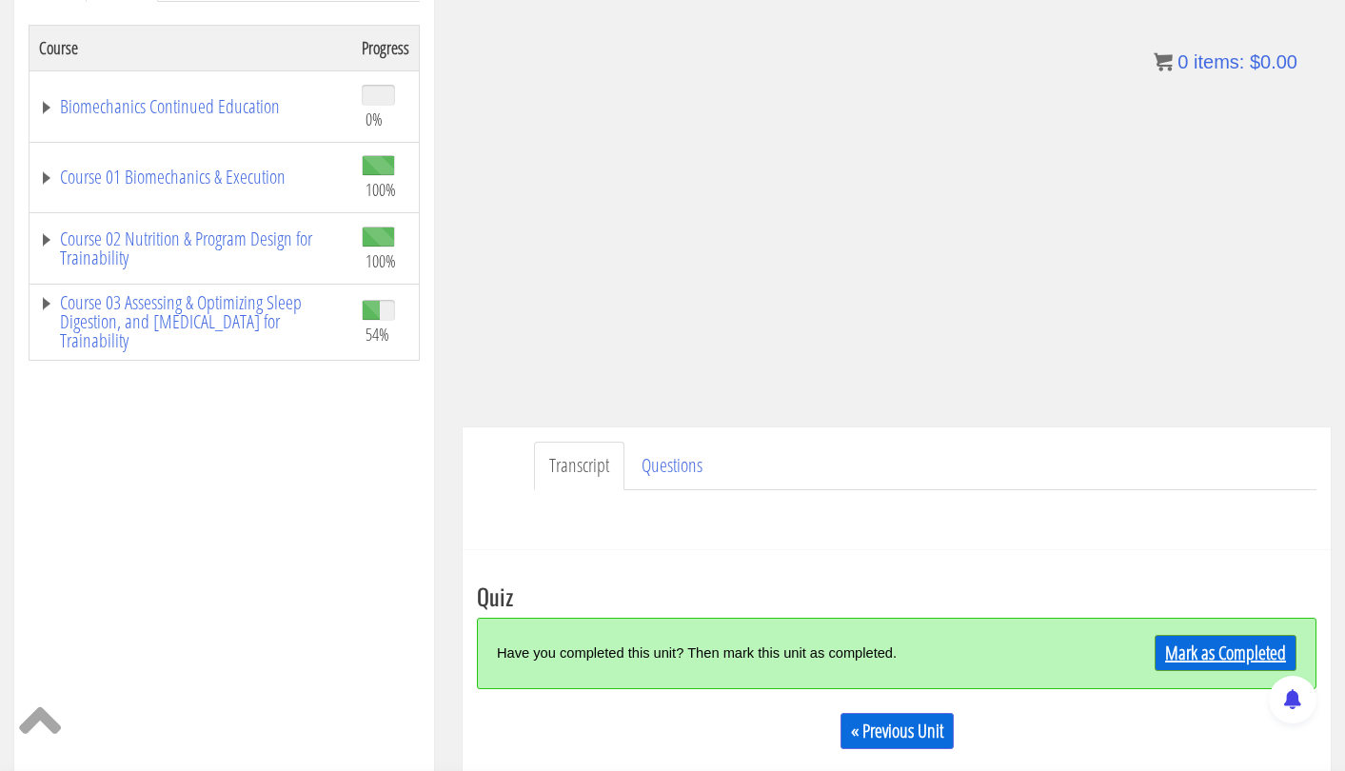
click at [1173, 656] on link "Mark as Completed" at bounding box center [1226, 653] width 142 height 36
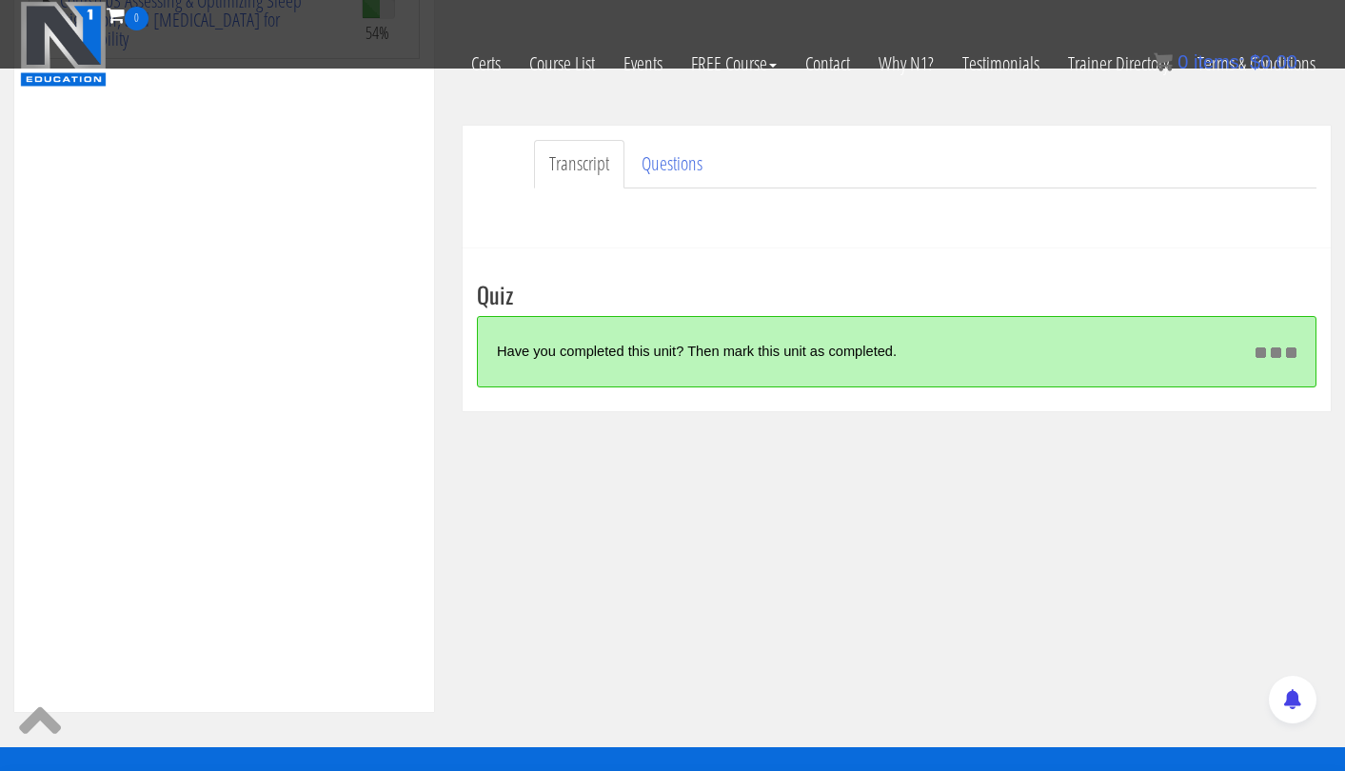
scroll to position [512, 0]
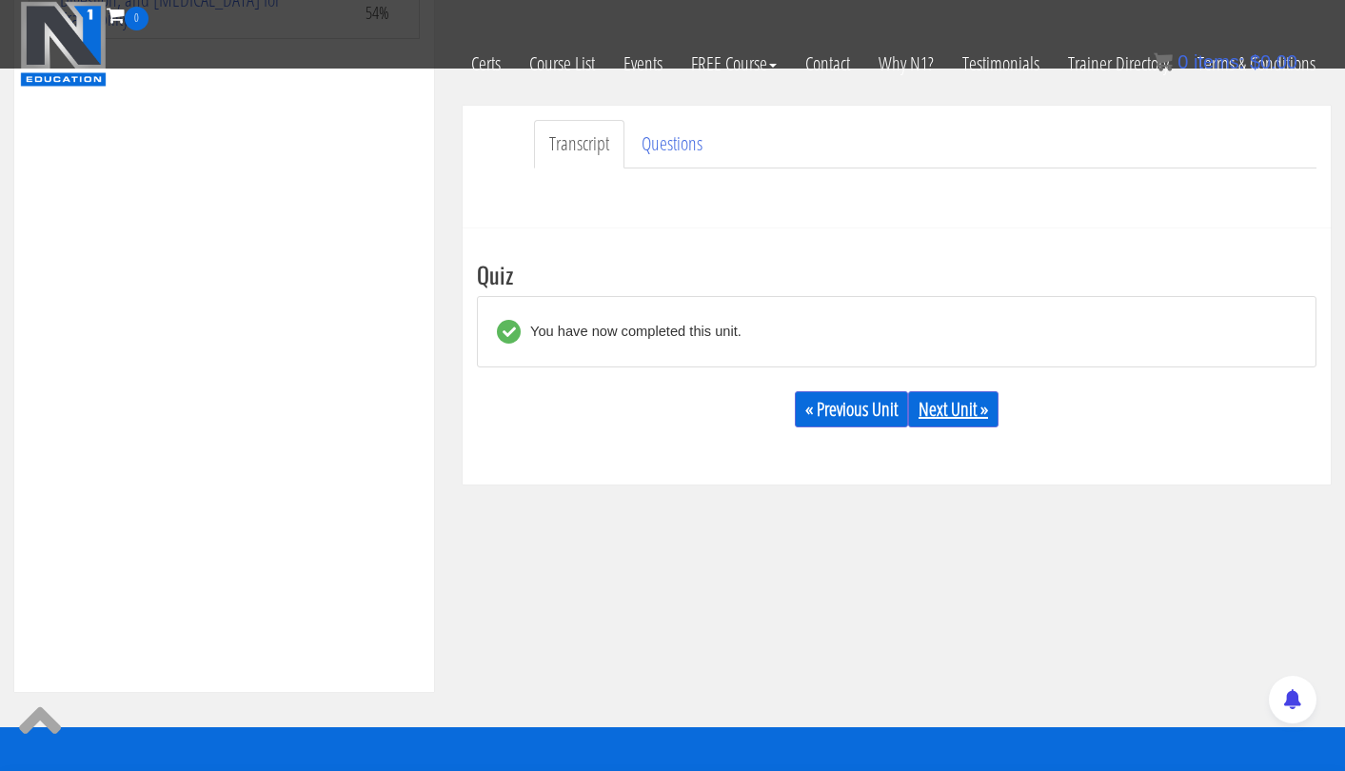
click at [944, 406] on link "Next Unit »" at bounding box center [953, 409] width 90 height 36
click at [963, 401] on link "Next Unit »" at bounding box center [953, 409] width 90 height 36
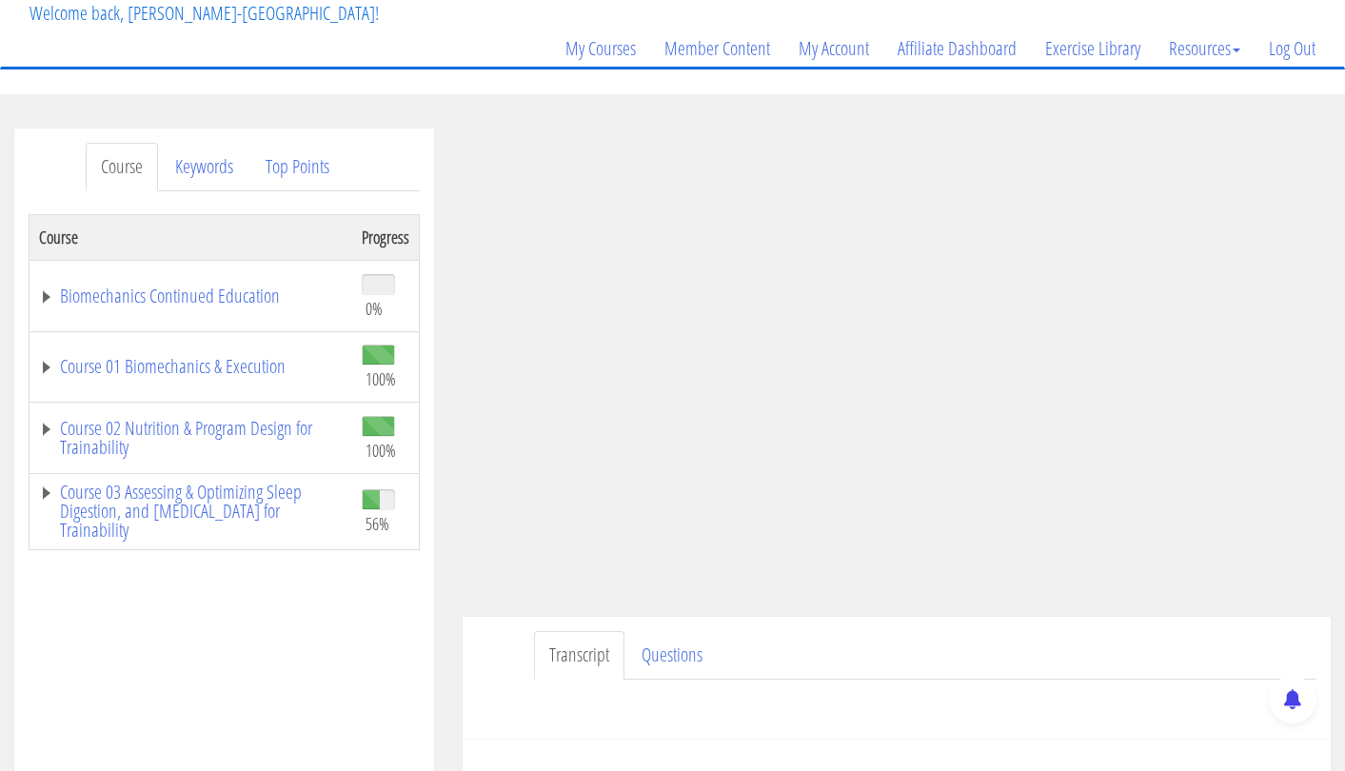
scroll to position [127, 0]
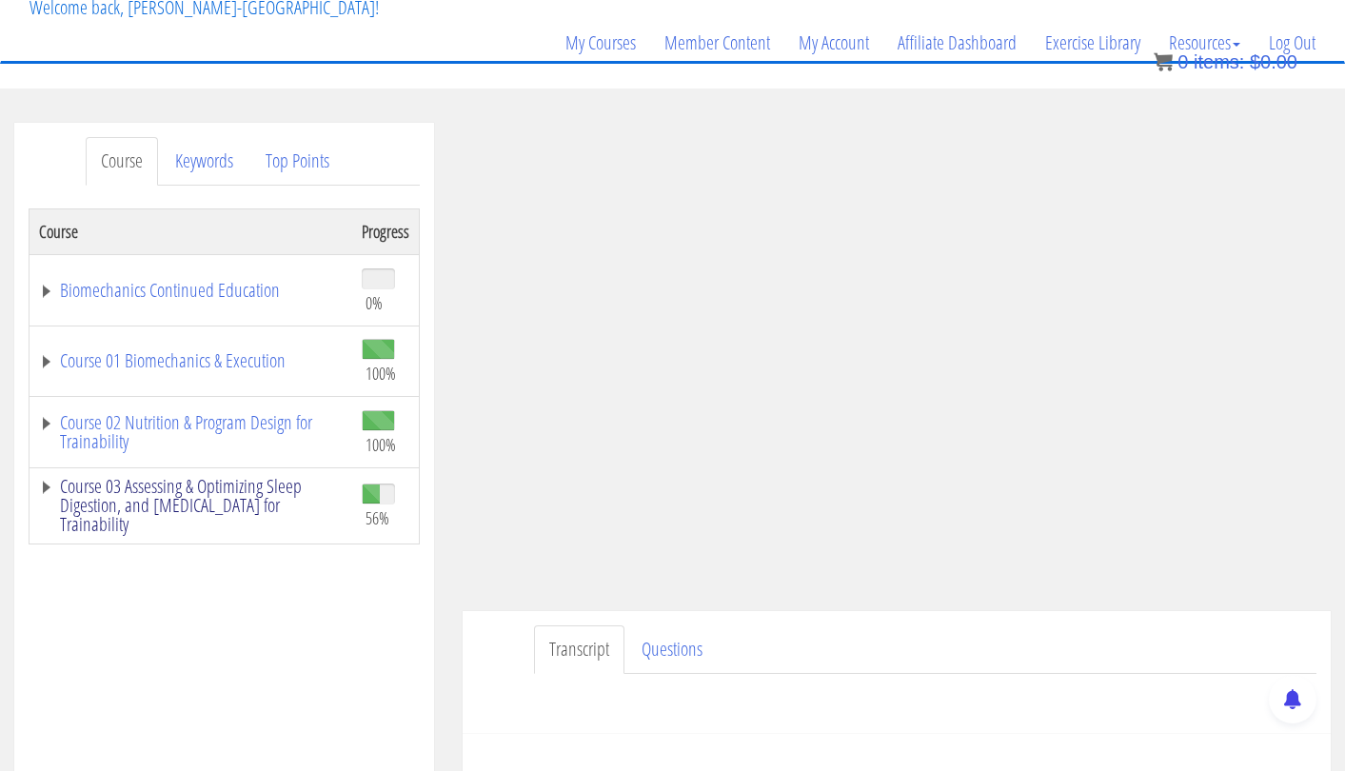
click at [263, 490] on link "Course 03 Assessing & Optimizing Sleep Digestion, and [MEDICAL_DATA] for Traina…" at bounding box center [191, 505] width 304 height 57
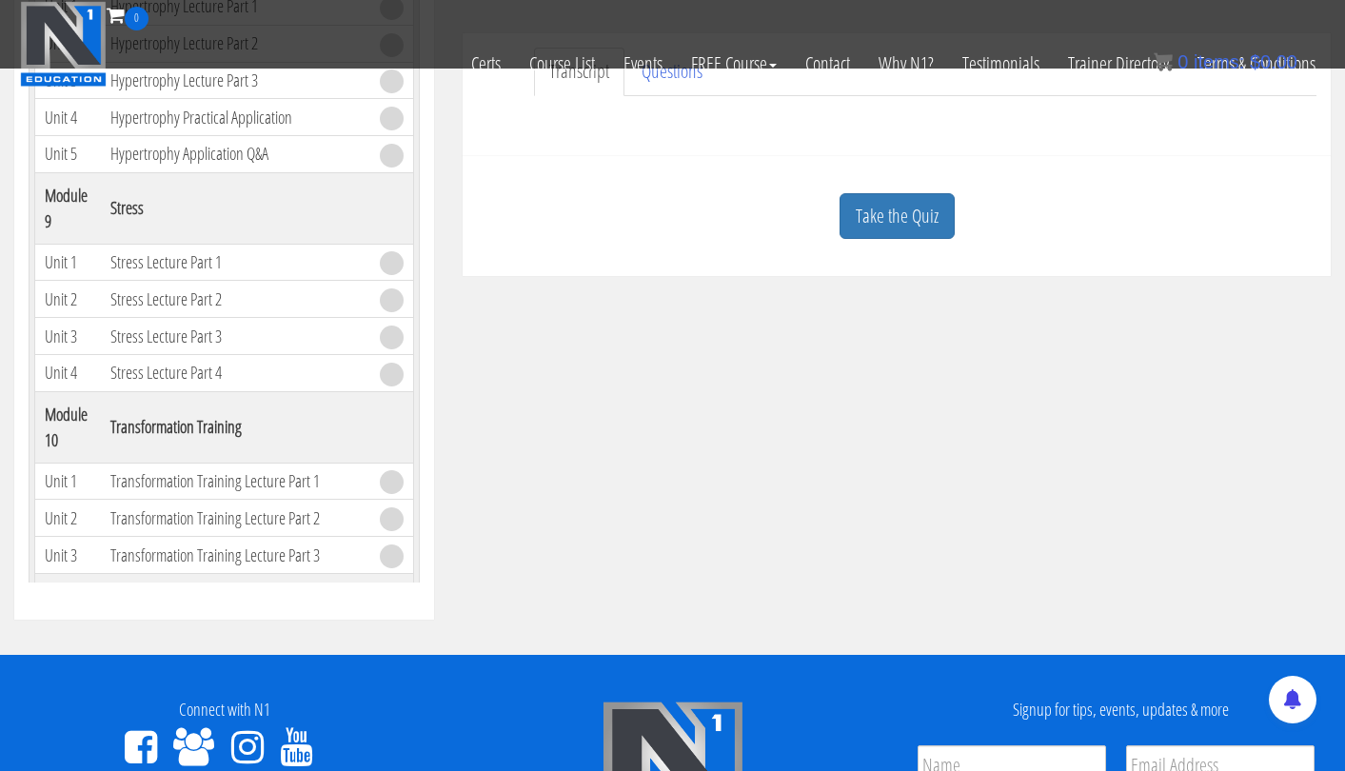
scroll to position [2027, 0]
